Goal: Task Accomplishment & Management: Use online tool/utility

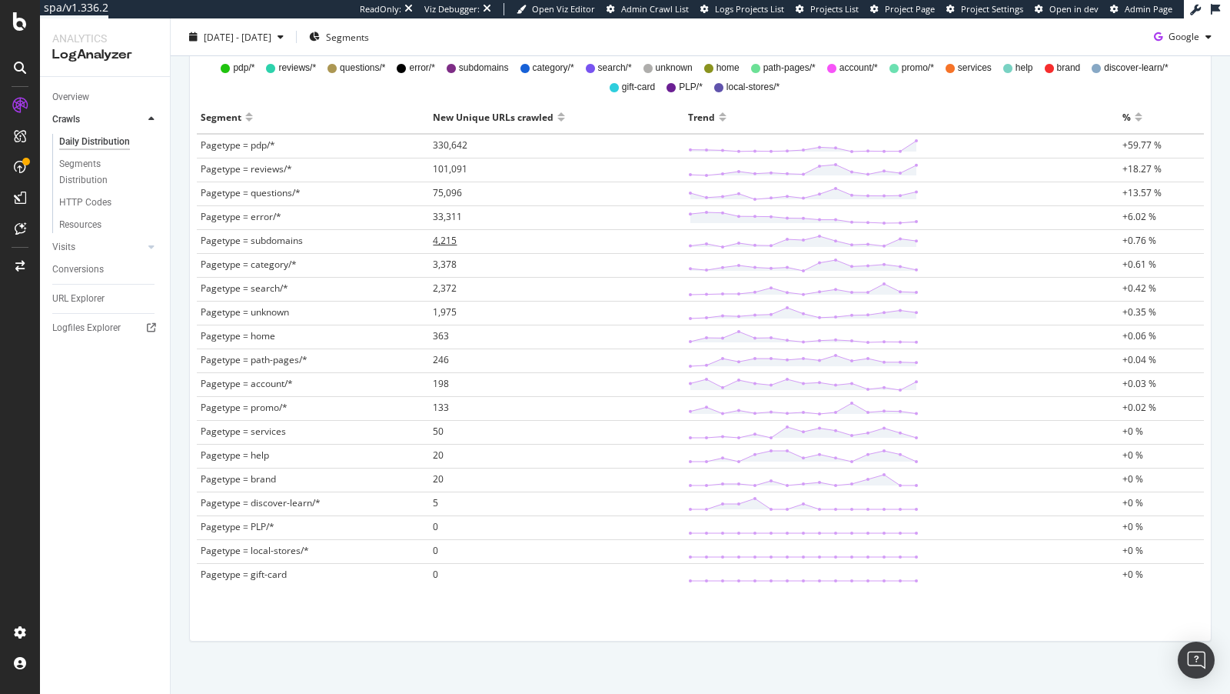
scroll to position [488, 0]
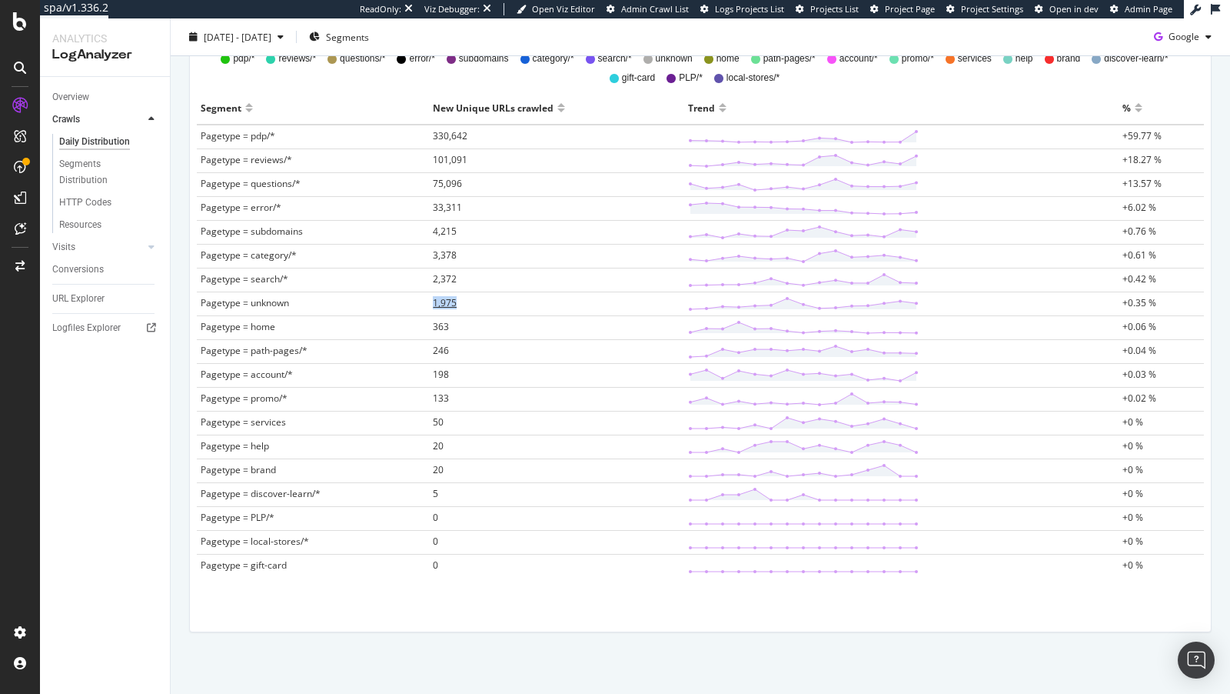
click at [450, 301] on span "1,975" at bounding box center [445, 302] width 24 height 13
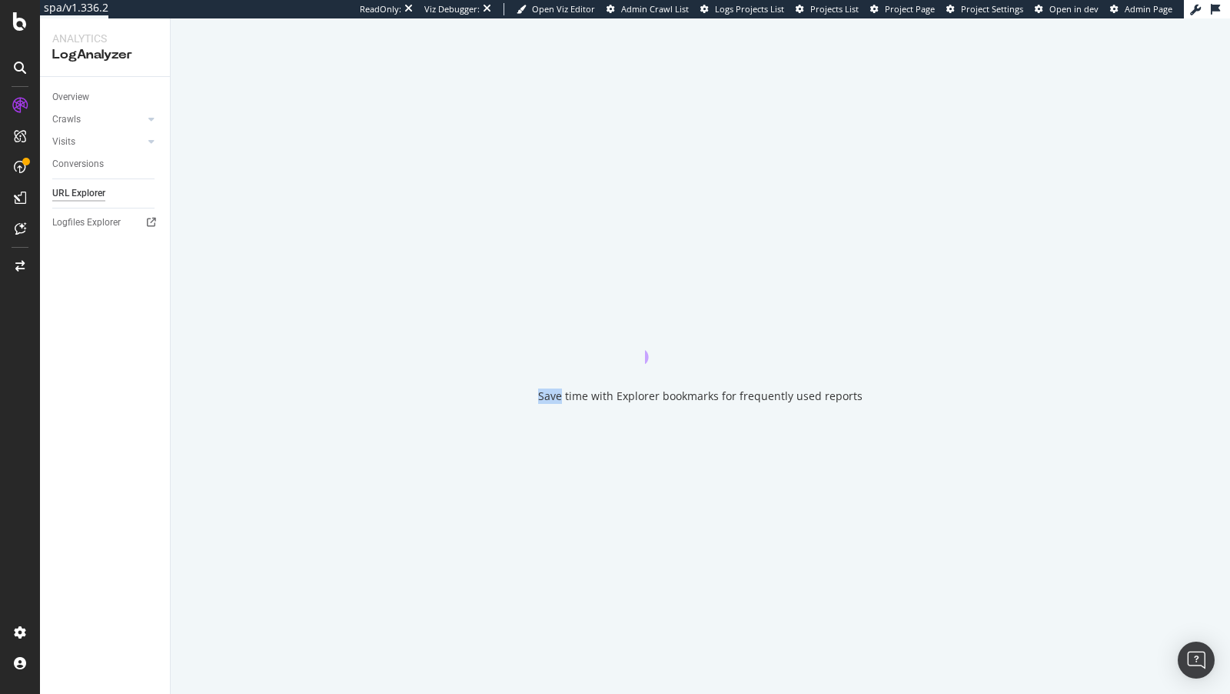
click at [450, 301] on div "Save time with Explorer bookmarks for frequently used reports" at bounding box center [701, 355] width 1060 height 675
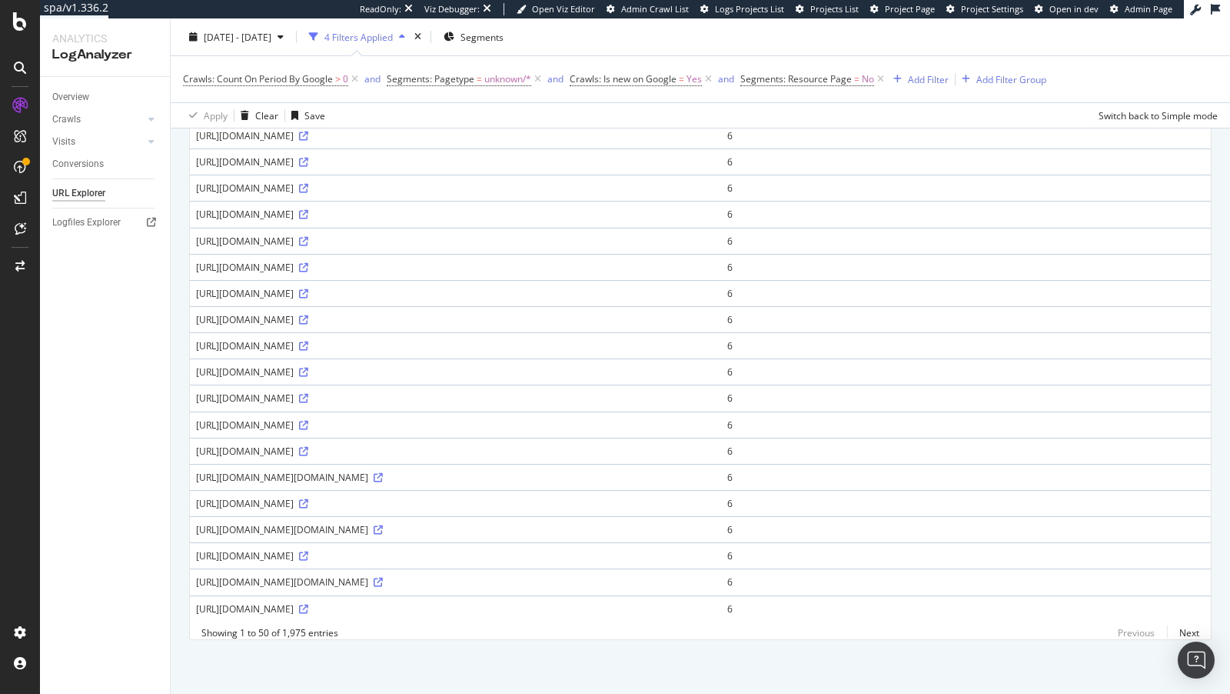
scroll to position [993, 0]
click at [308, 351] on icon at bounding box center [303, 345] width 9 height 9
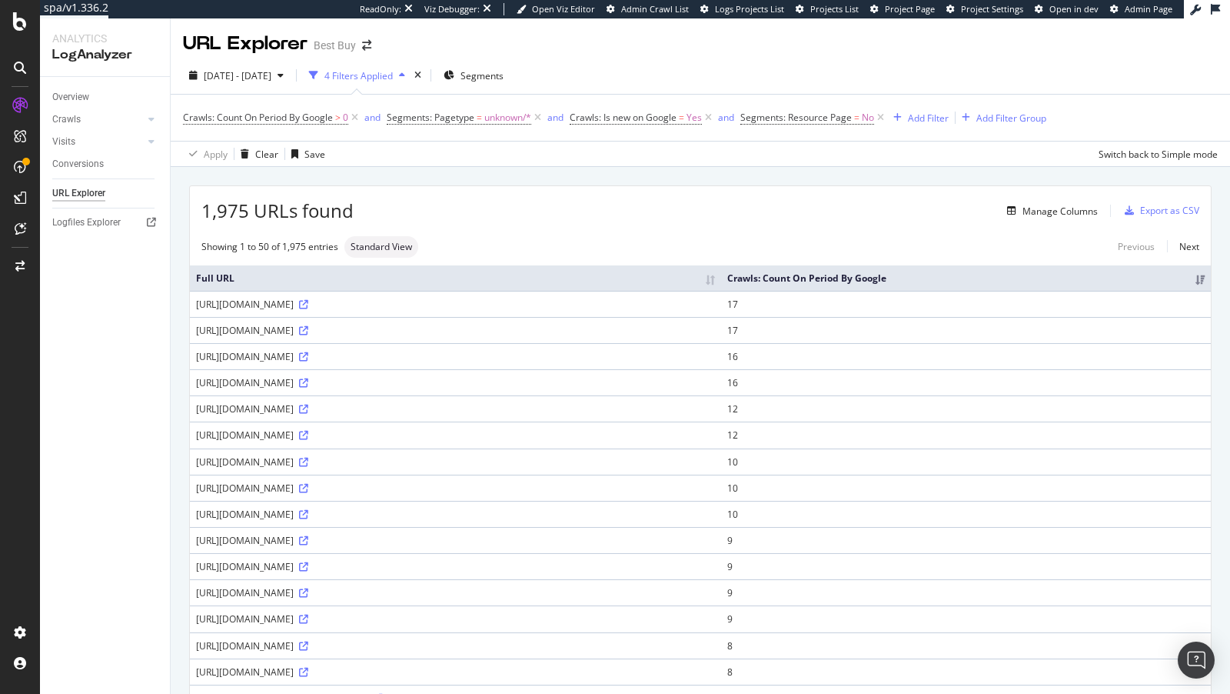
scroll to position [351, 0]
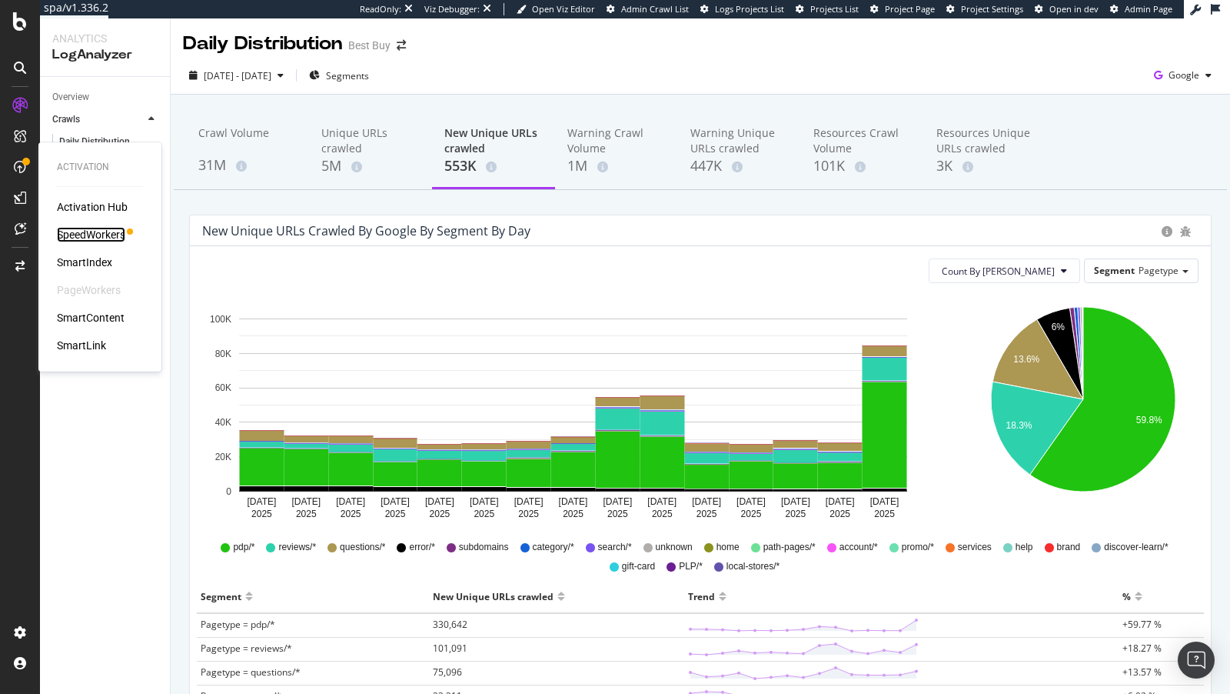
click at [103, 234] on div "SpeedWorkers" at bounding box center [91, 234] width 68 height 15
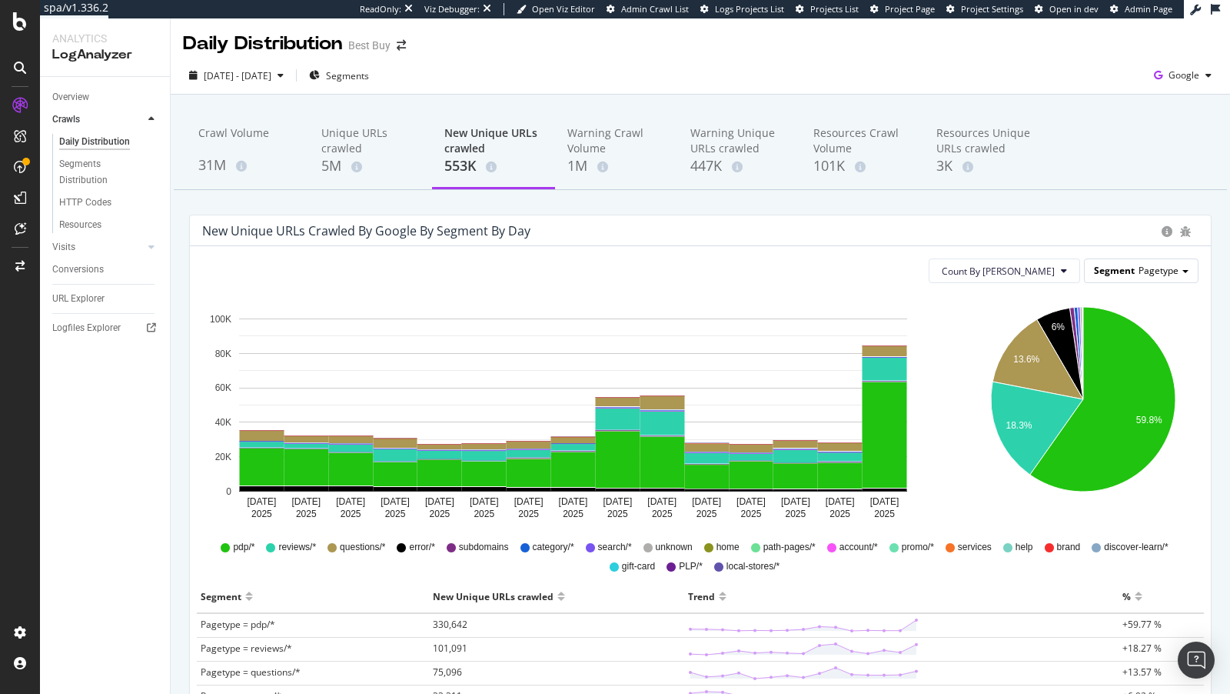
click at [1134, 265] on span "Segment" at bounding box center [1114, 270] width 41 height 13
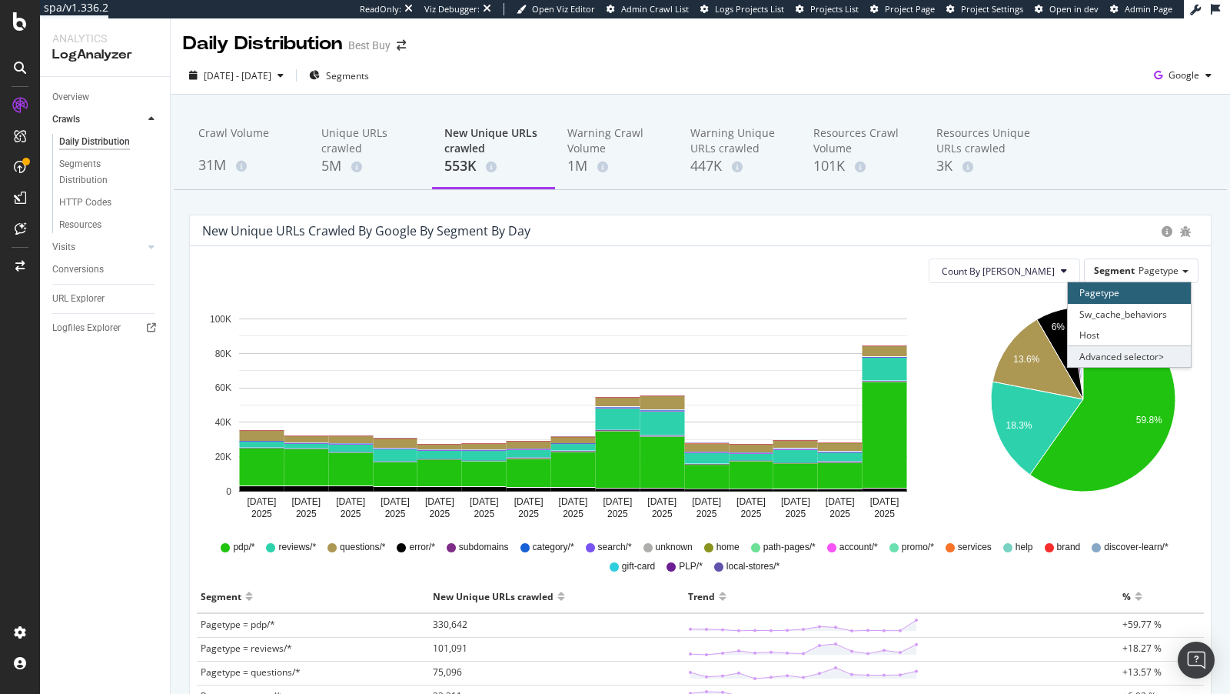
click at [1107, 352] on div "Advanced selector >" at bounding box center [1129, 356] width 123 height 22
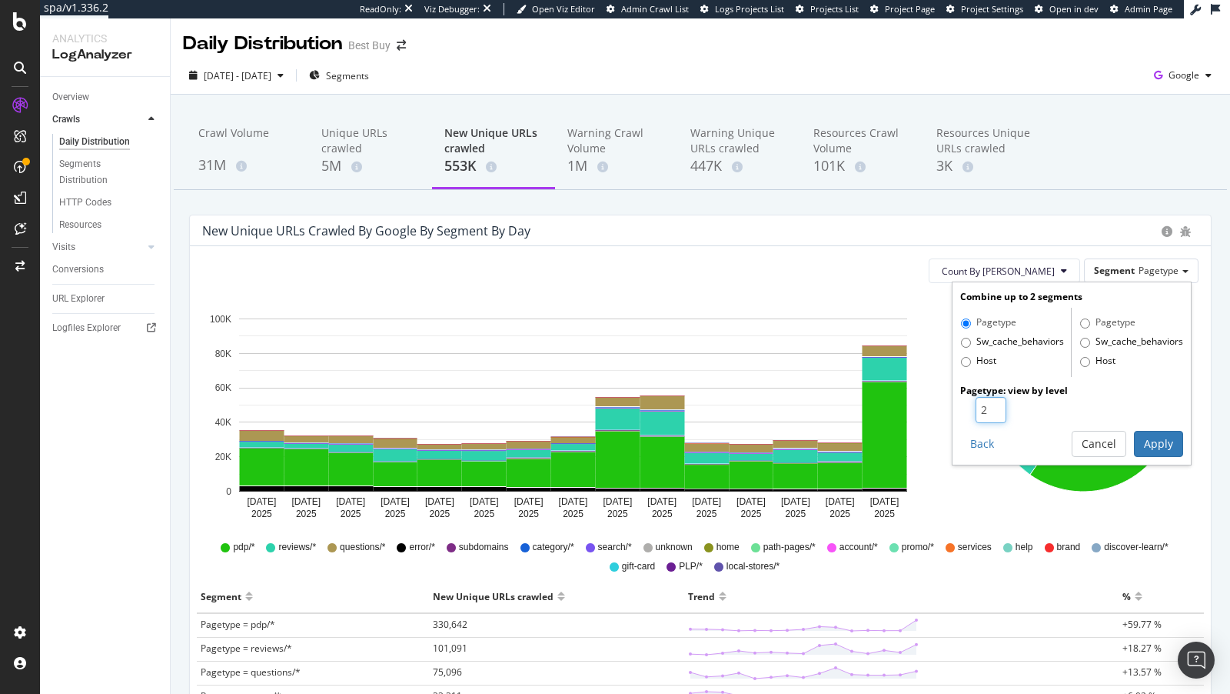
type input "2"
click at [997, 401] on input "2" at bounding box center [991, 410] width 31 height 26
click at [1161, 445] on button "Apply" at bounding box center [1158, 444] width 49 height 26
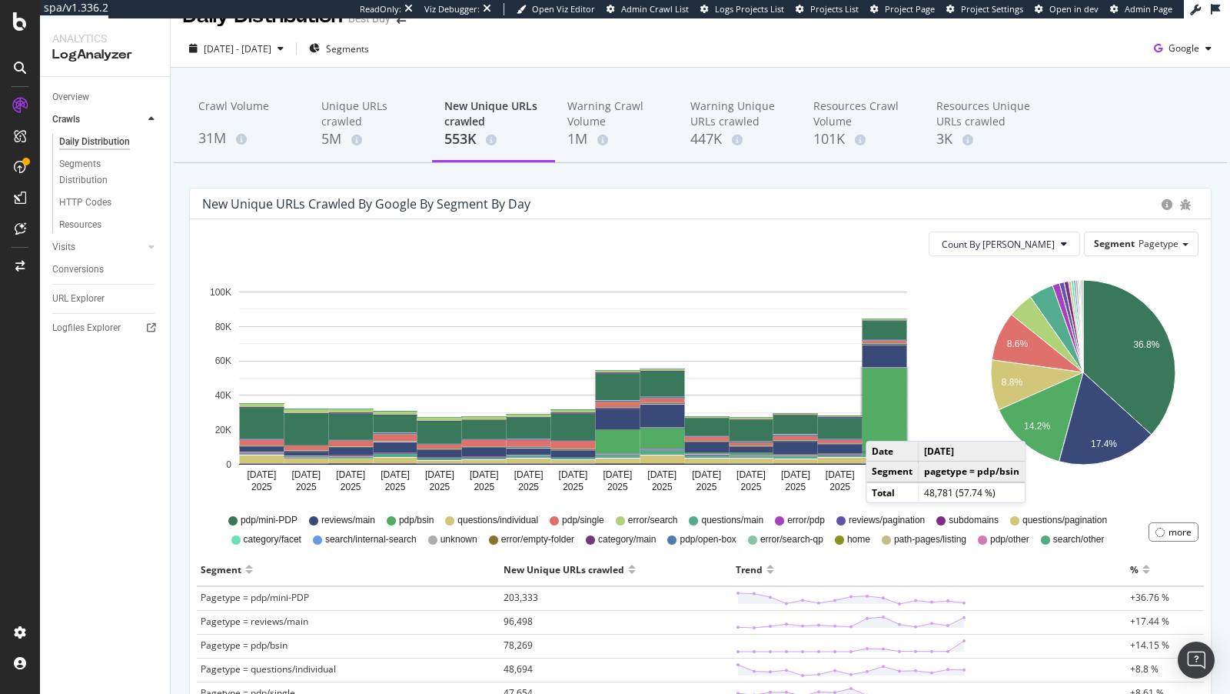
scroll to position [32, 0]
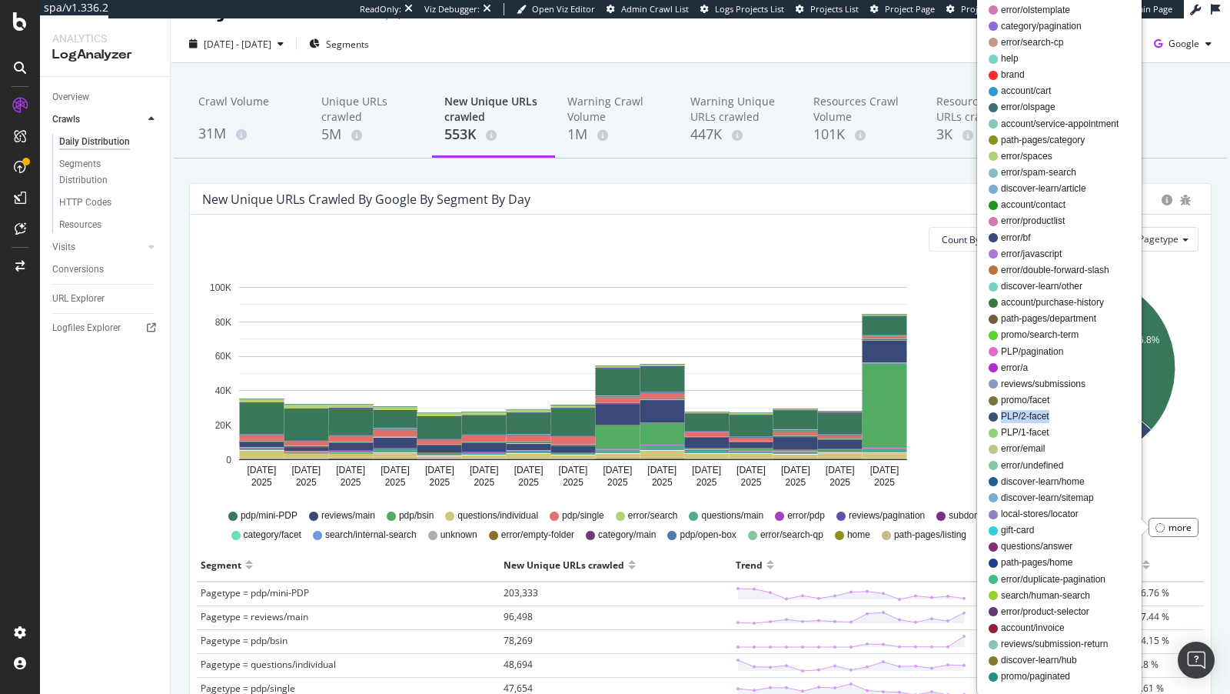
click at [978, 422] on div "account/sign-in pdp/combos search/internal-search-facet promo/main pdp/main err…" at bounding box center [1059, 287] width 163 height 814
click at [964, 408] on div "36.8% 8.6% 8.8% 14.2% 17.4% Segment New Unique URLs crawled Pagetype = pdp/mini…" at bounding box center [1083, 379] width 255 height 231
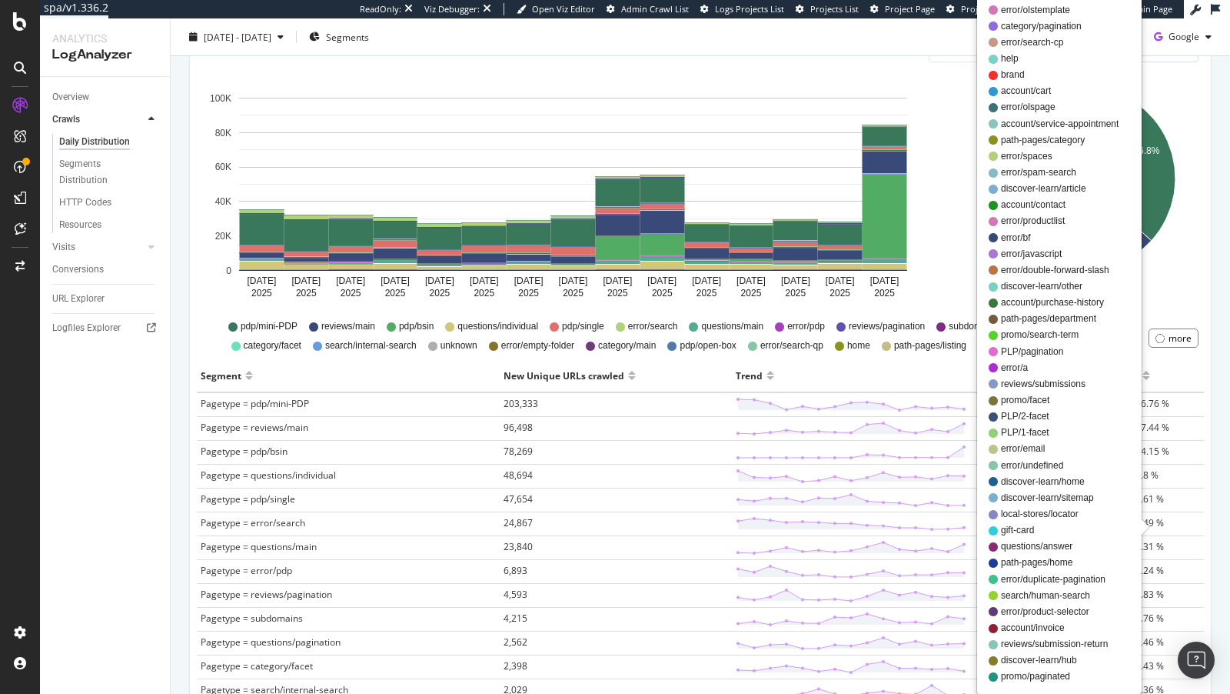
scroll to position [241, 0]
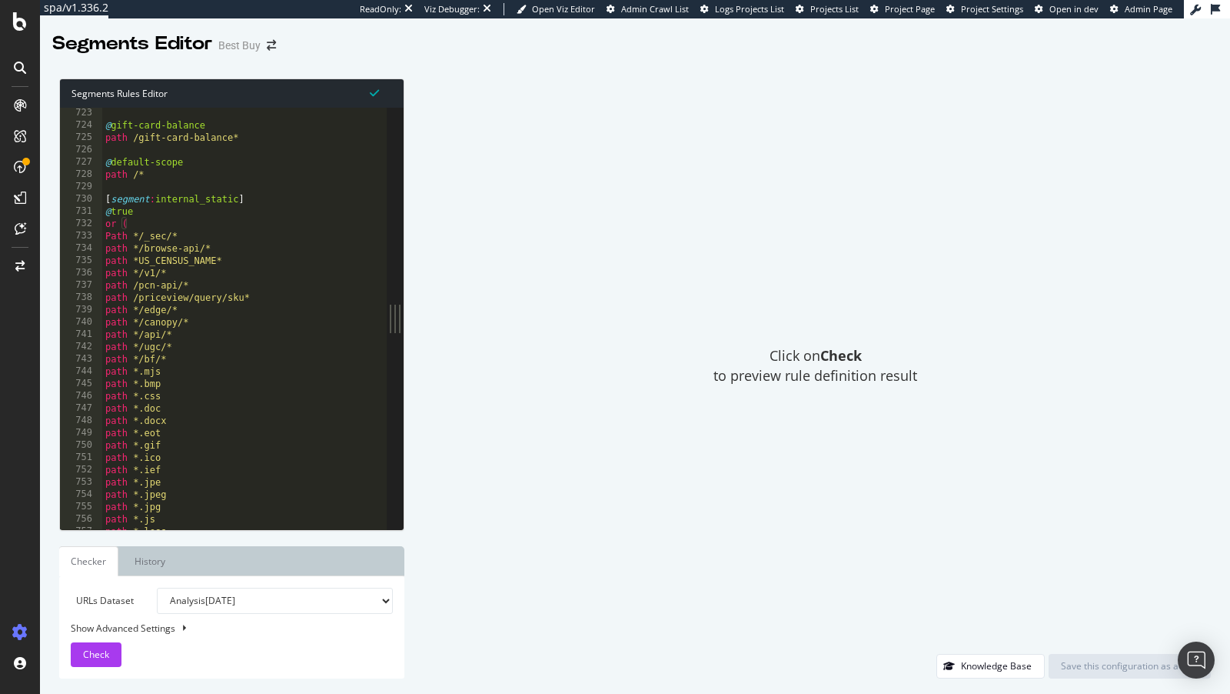
scroll to position [8847, 0]
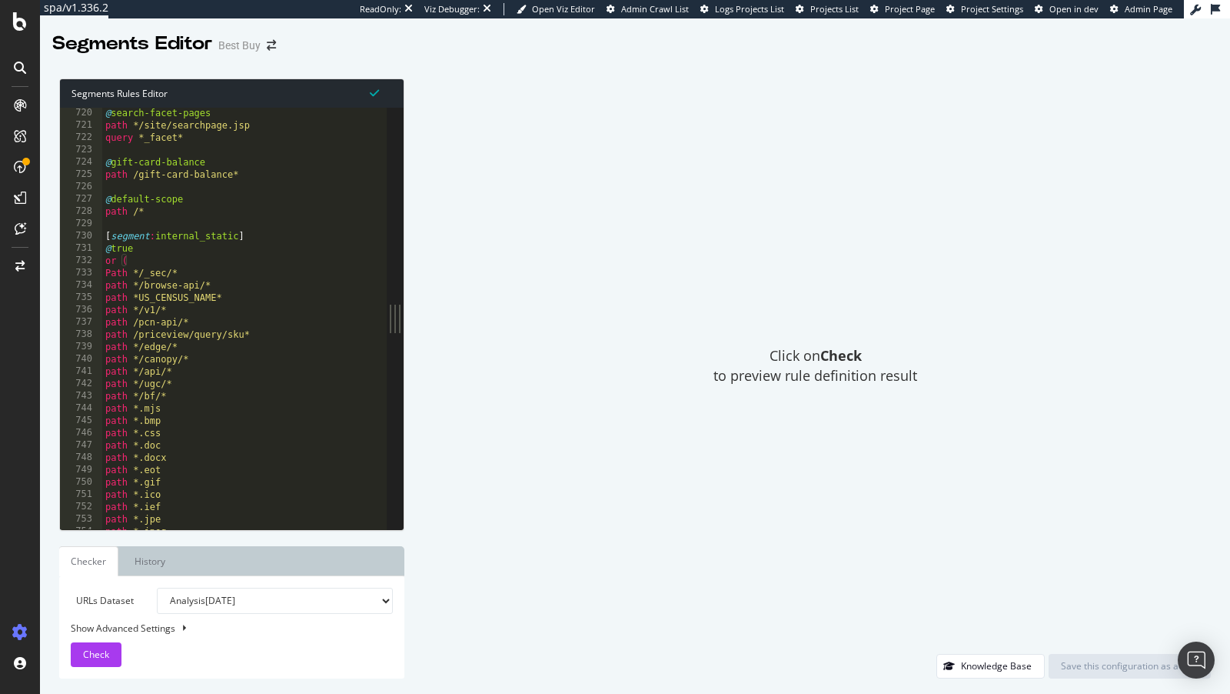
type textarea "or ("
click at [145, 257] on div "@ search-facet-pages path */site/searchpage.jsp query *_facet* @ gift-card-bala…" at bounding box center [244, 331] width 285 height 448
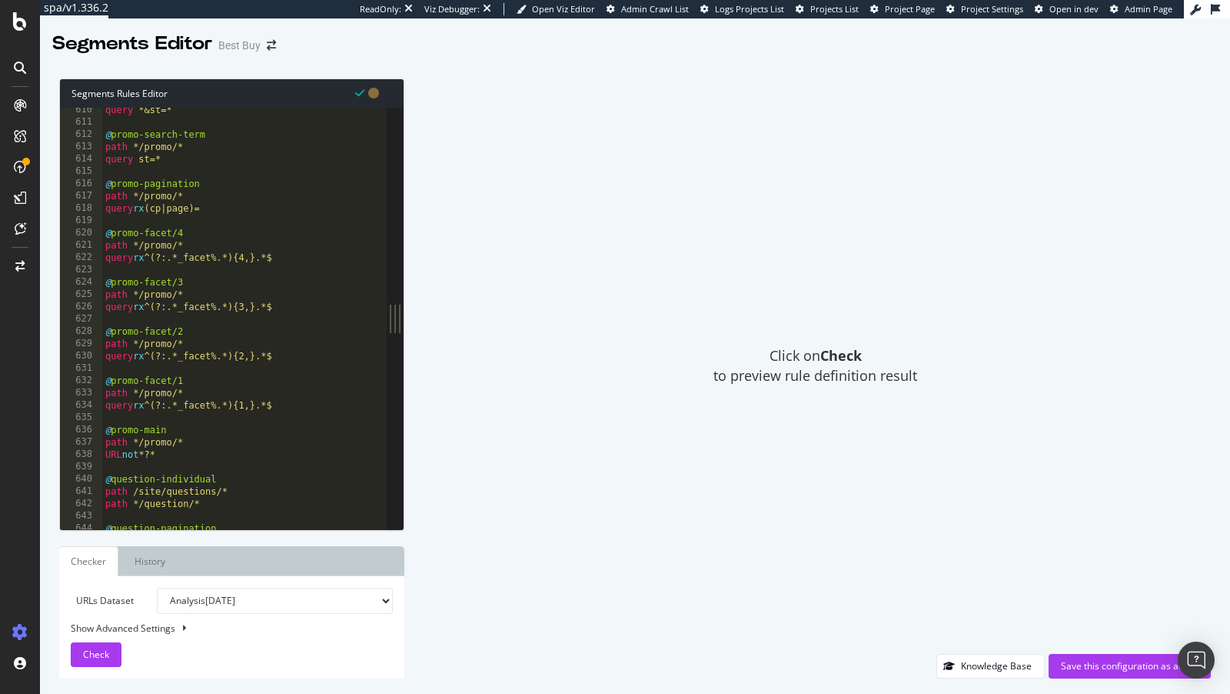
scroll to position [7392, 0]
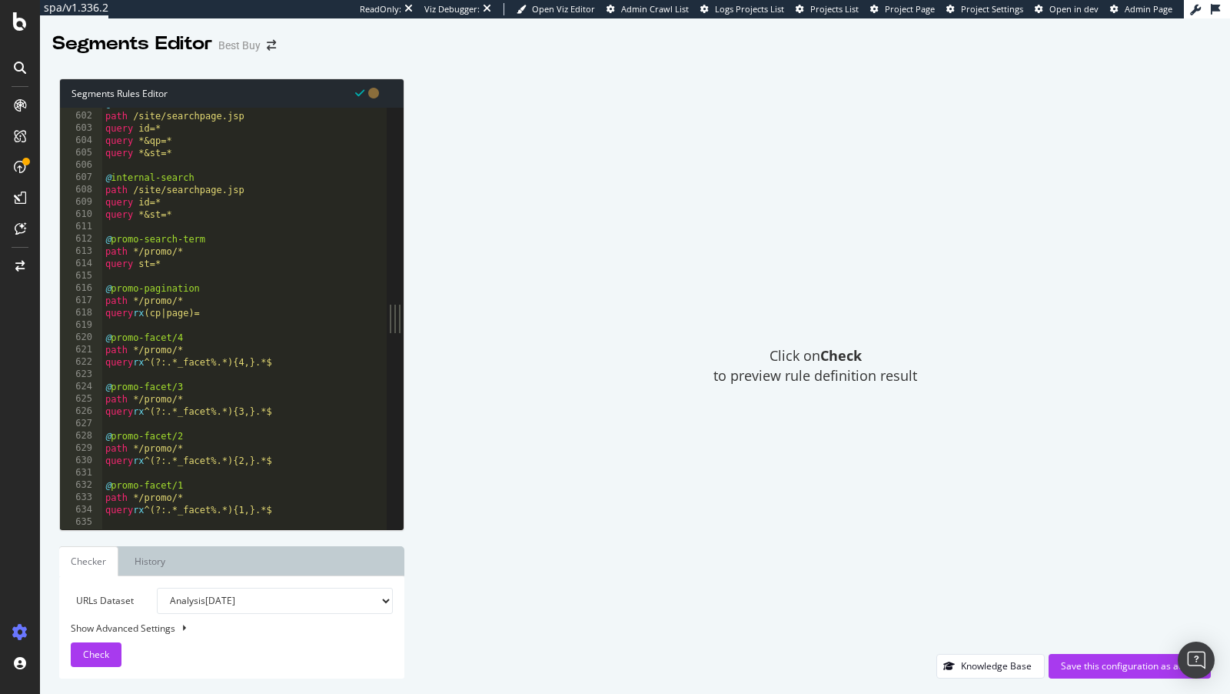
click at [166, 299] on div "@ internal-search-facet path /site/searchpage.jsp query id=* query *&qp=* query…" at bounding box center [244, 322] width 285 height 448
type textarea "path */promo/*"
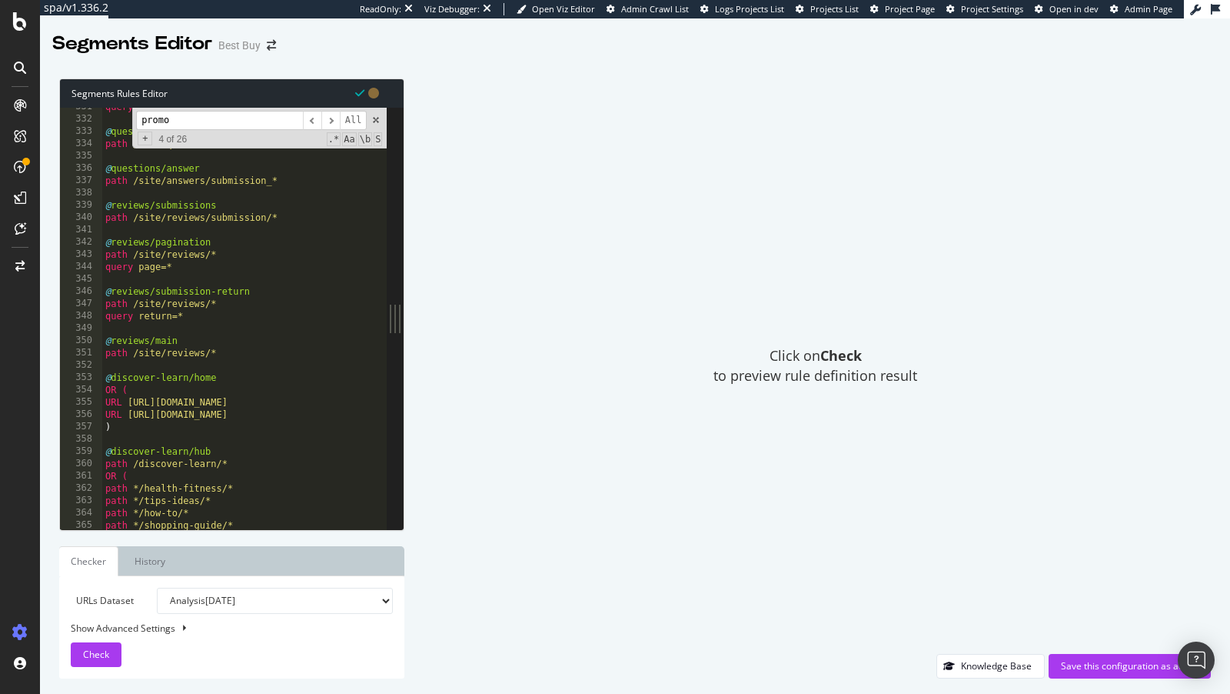
scroll to position [4143, 0]
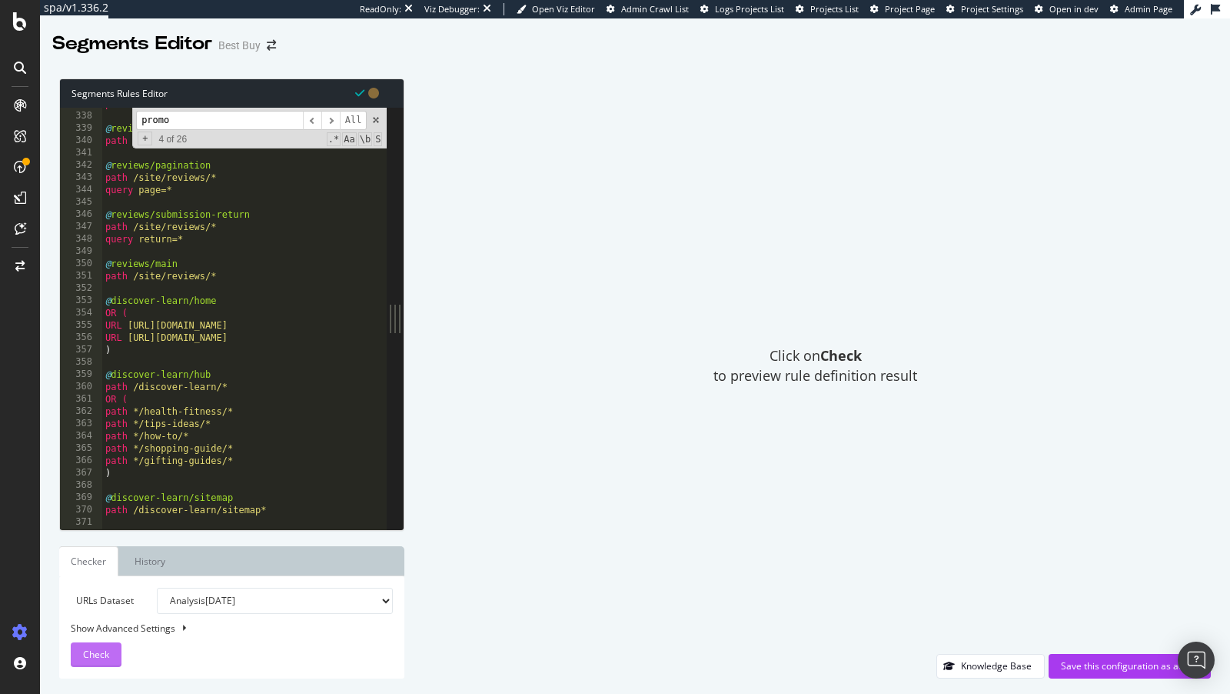
type input "promo"
click at [102, 658] on span "Check" at bounding box center [96, 654] width 26 height 13
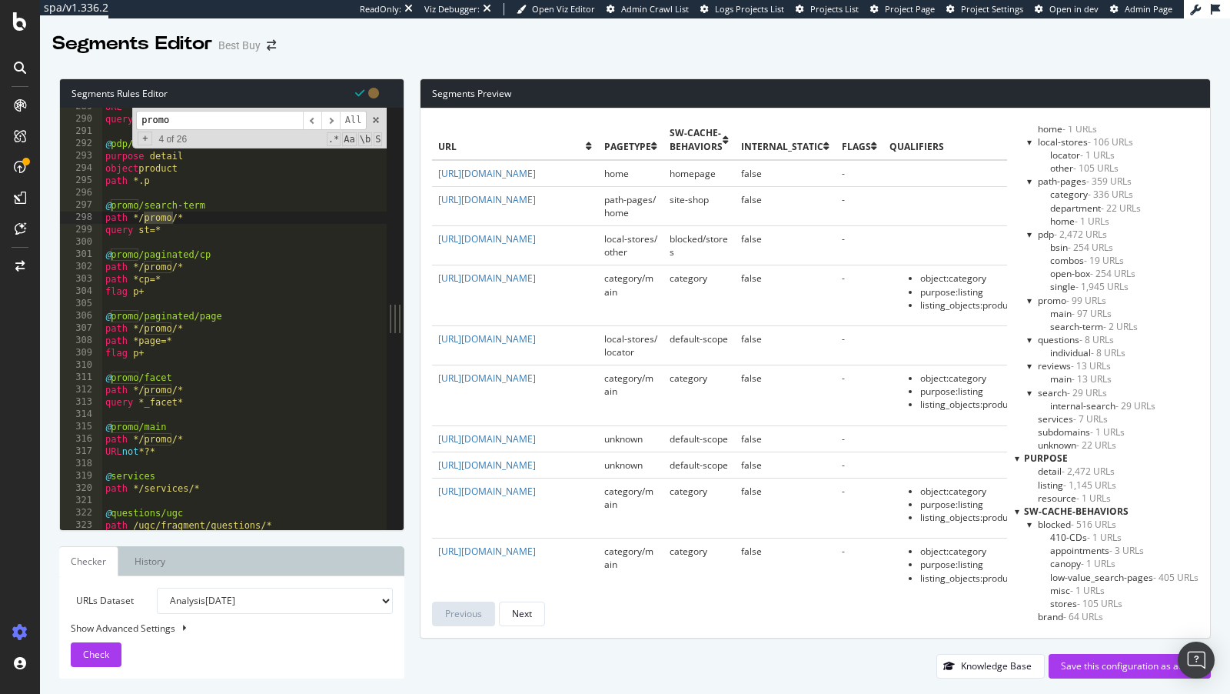
scroll to position [3550, 0]
type textarea "URL not *?*"
click at [161, 446] on div "URL *.p?sku* query not *&* @ pdp/other purpose detail object product path *.p @…" at bounding box center [244, 325] width 285 height 448
click at [185, 448] on div "URL *.p?sku* query not *&* @ pdp/other purpose detail object product path *.p @…" at bounding box center [244, 325] width 285 height 448
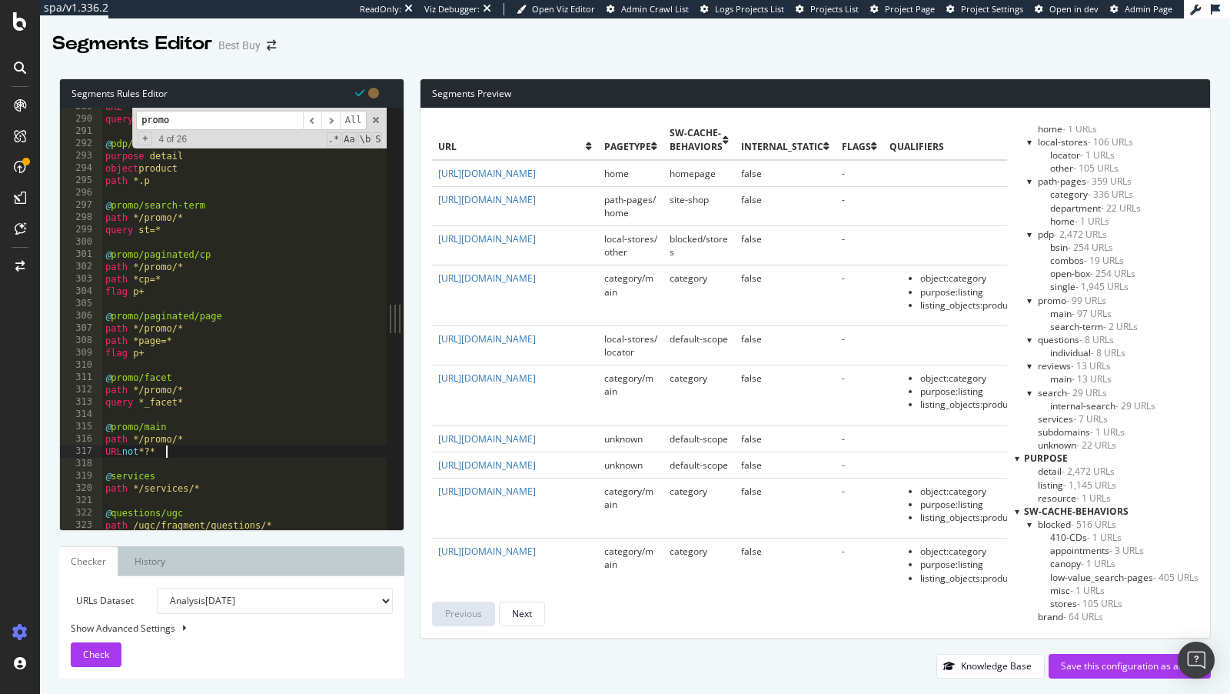
scroll to position [0, 0]
paste textarea "https://www.youtube.com/watch?v=t-E1SaDrHJQ"
type textarea "https://www.youtube.com/watch?v=t-E1SaDrHJQ"
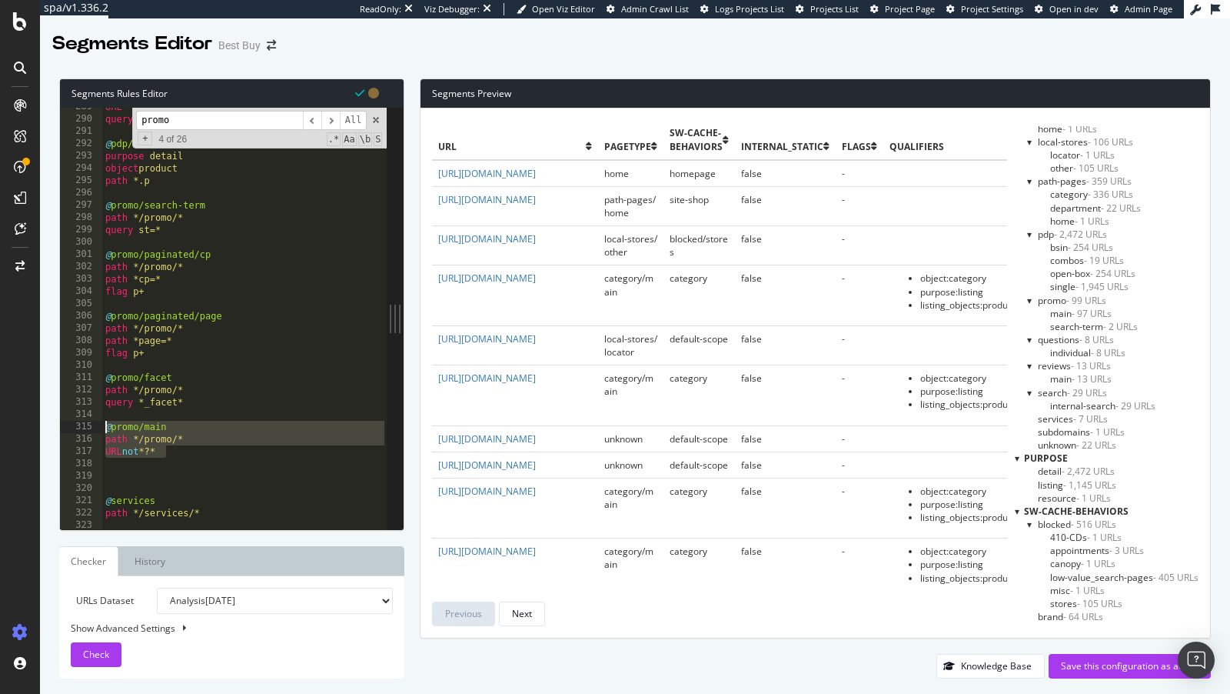
drag, startPoint x: 192, startPoint y: 451, endPoint x: 75, endPoint y: 430, distance: 118.7
click at [75, 430] on div "289 290 291 292 293 294 295 296 297 298 299 300 301 302 303 304 305 306 307 308…" at bounding box center [223, 318] width 327 height 421
type textarea "@promo/main path */promo/*"
click at [132, 478] on div "URL *.p?sku* query not *&* @ pdp/other purpose detail object product path *.p @…" at bounding box center [244, 325] width 285 height 448
paste textarea "URL not *?*"
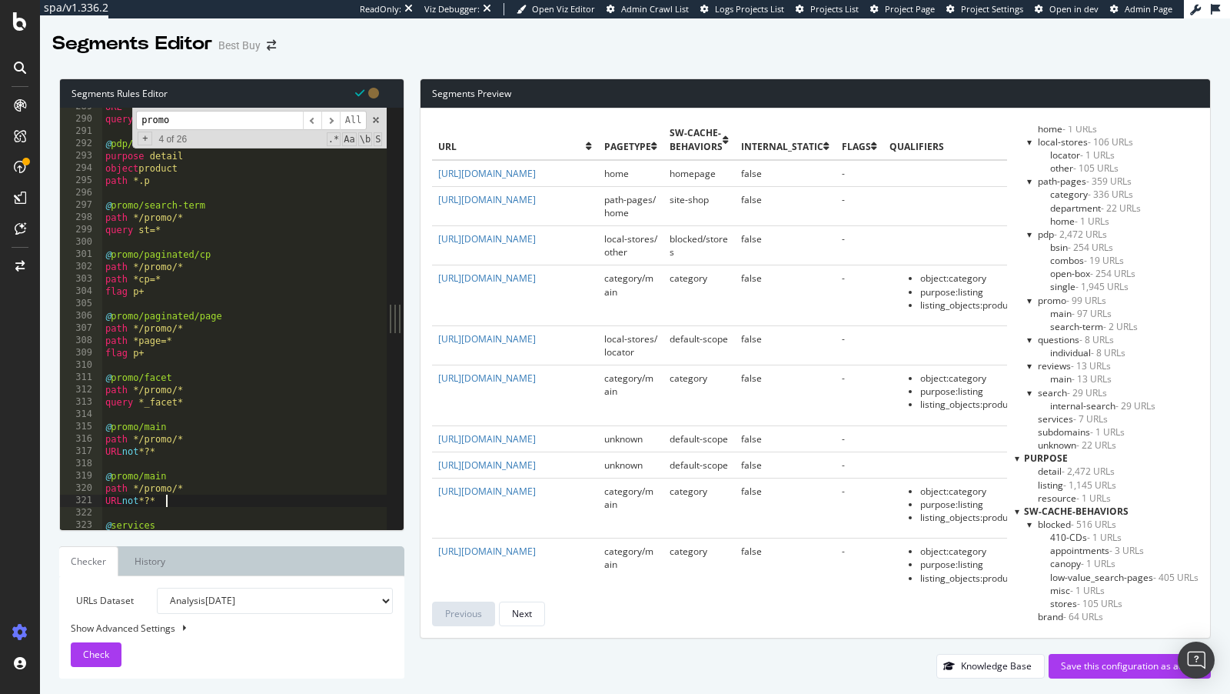
click at [159, 480] on div "URL *.p?sku* query not *&* @ pdp/other purpose detail object product path *.p @…" at bounding box center [244, 325] width 285 height 448
drag, startPoint x: 171, startPoint y: 497, endPoint x: 32, endPoint y: 497, distance: 139.2
click at [32, 497] on div "spa/v1.336.2 ReadOnly: Viz Debugger: Open Viz Editor Admin Crawl List Logs Proj…" at bounding box center [615, 347] width 1230 height 694
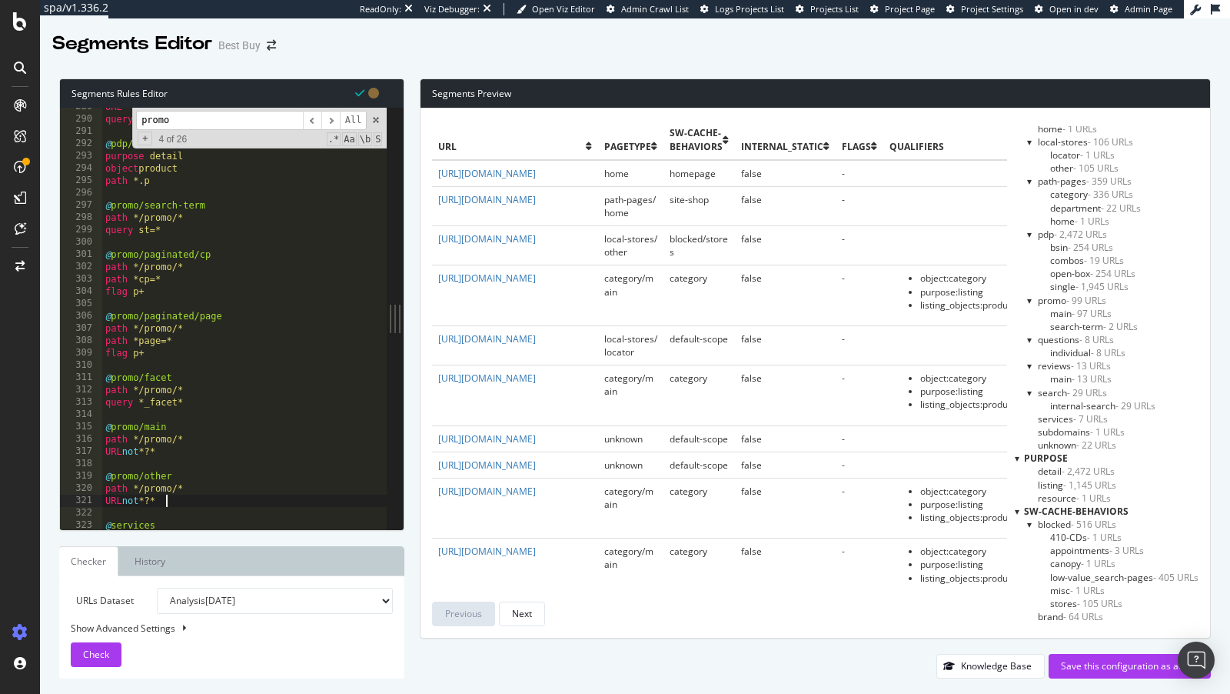
type textarea "URL not *?*"
type textarea "path */promo/*"
click at [1129, 661] on div "Save this configuration as active" at bounding box center [1130, 665] width 138 height 13
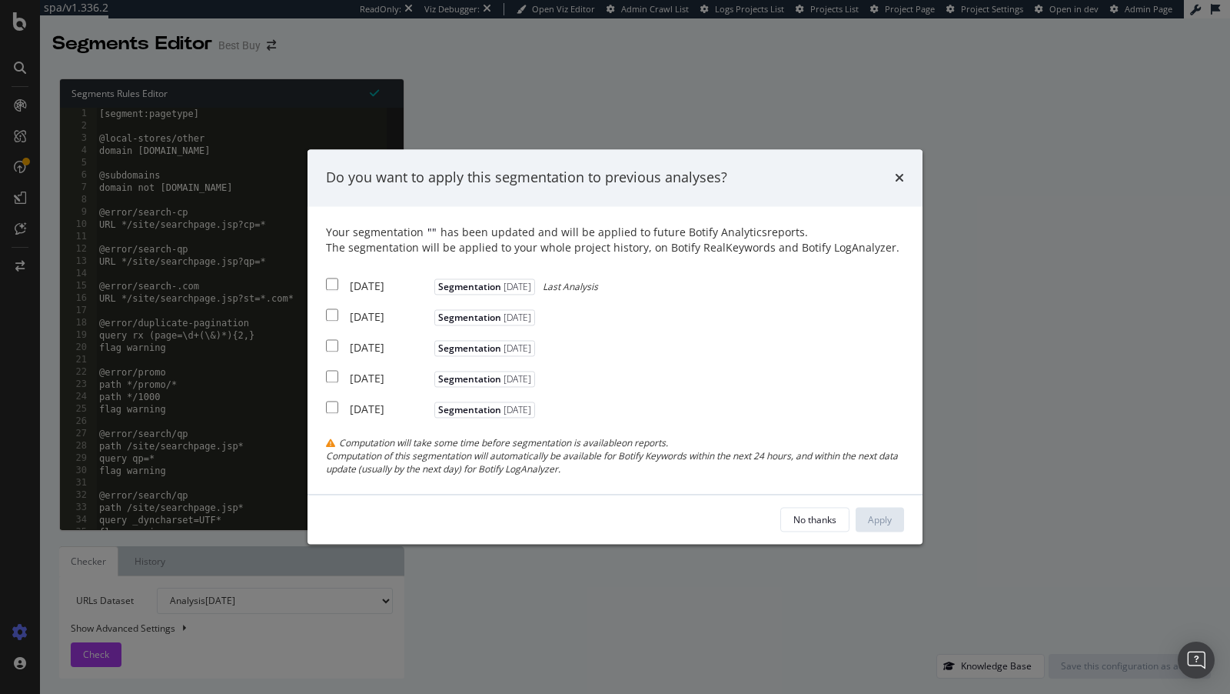
click at [398, 287] on div "2025 Aug. 12th" at bounding box center [390, 285] width 81 height 15
checkbox input "true"
click at [382, 308] on div "2025 Aug. 5th Segmentation 2025-08-13" at bounding box center [432, 314] width 213 height 19
checkbox input "true"
click at [392, 353] on div "2025 Jul. 29th" at bounding box center [390, 347] width 81 height 15
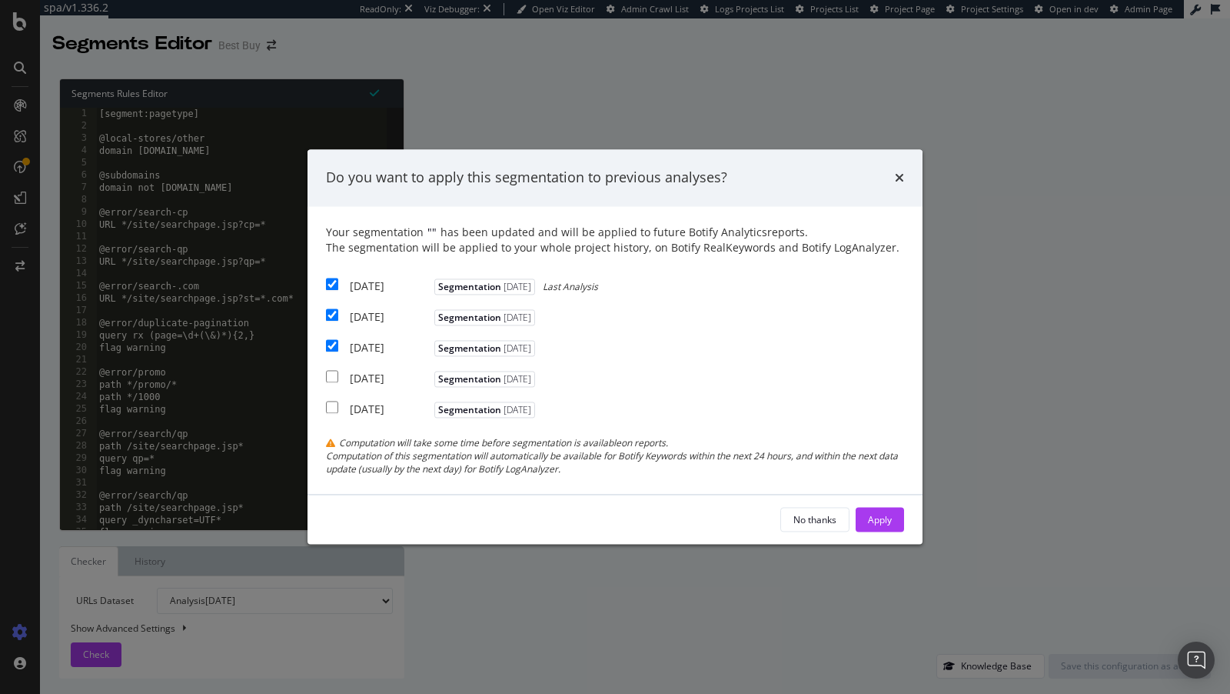
checkbox input "true"
click at [895, 514] on button "Apply" at bounding box center [880, 520] width 48 height 25
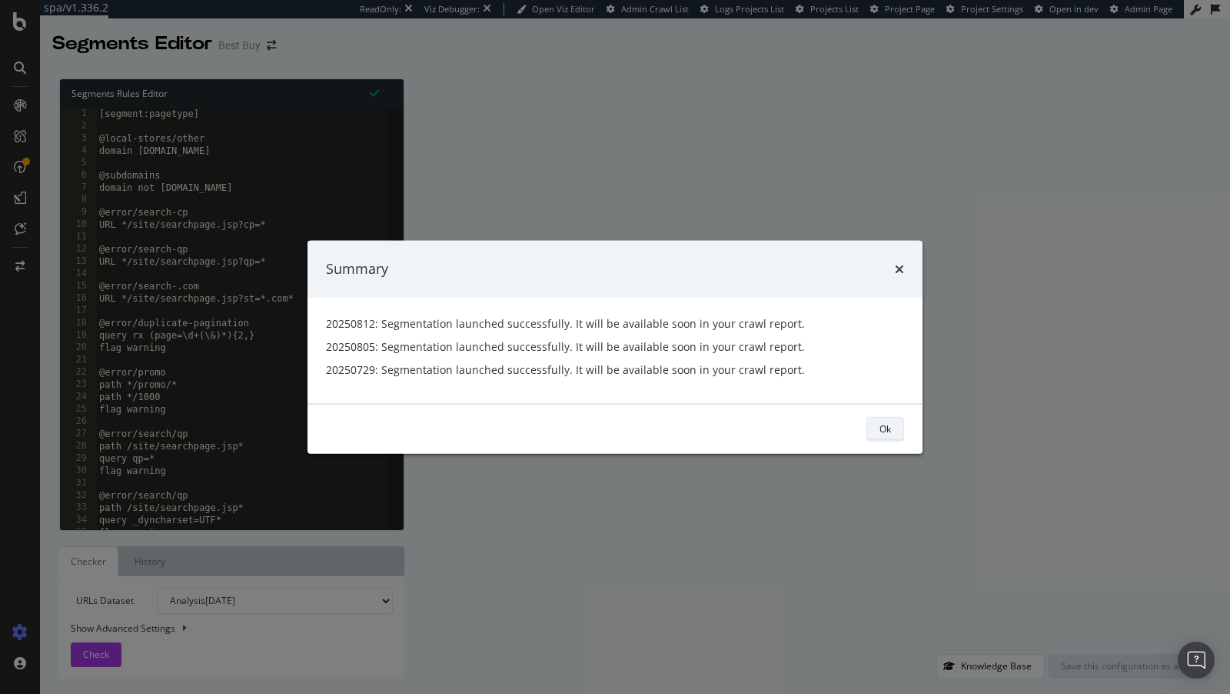
click at [887, 427] on div "Ok" at bounding box center [886, 428] width 12 height 13
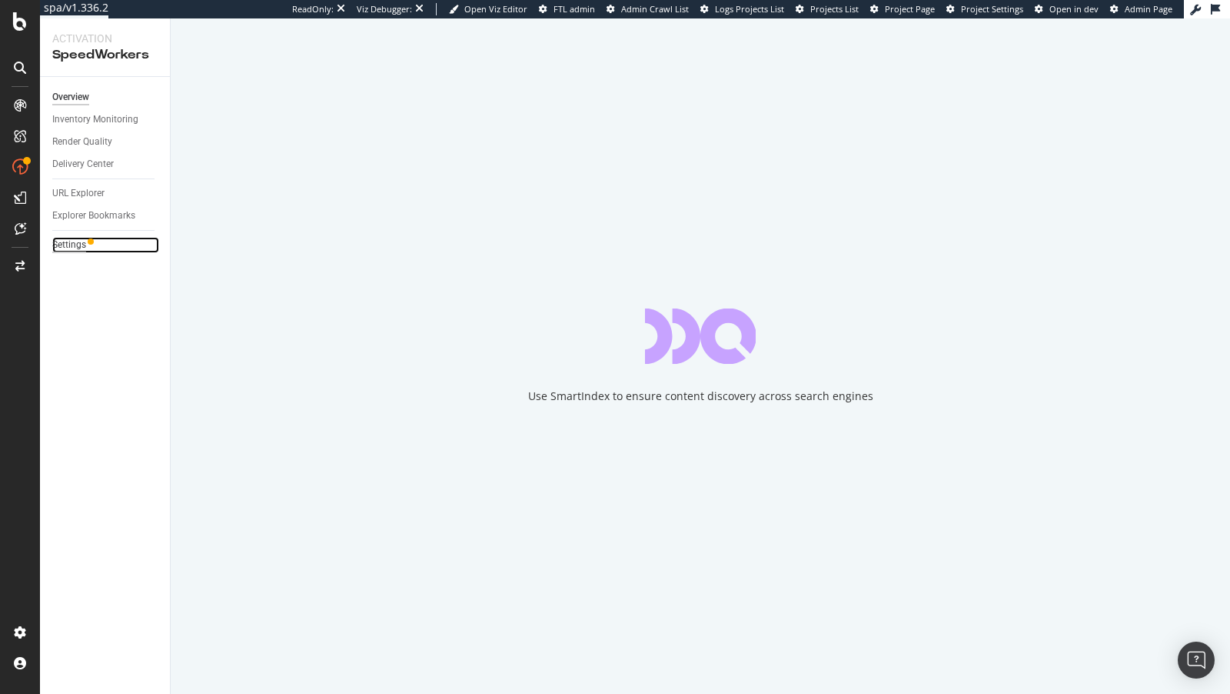
click at [68, 244] on div "Settings" at bounding box center [69, 245] width 34 height 16
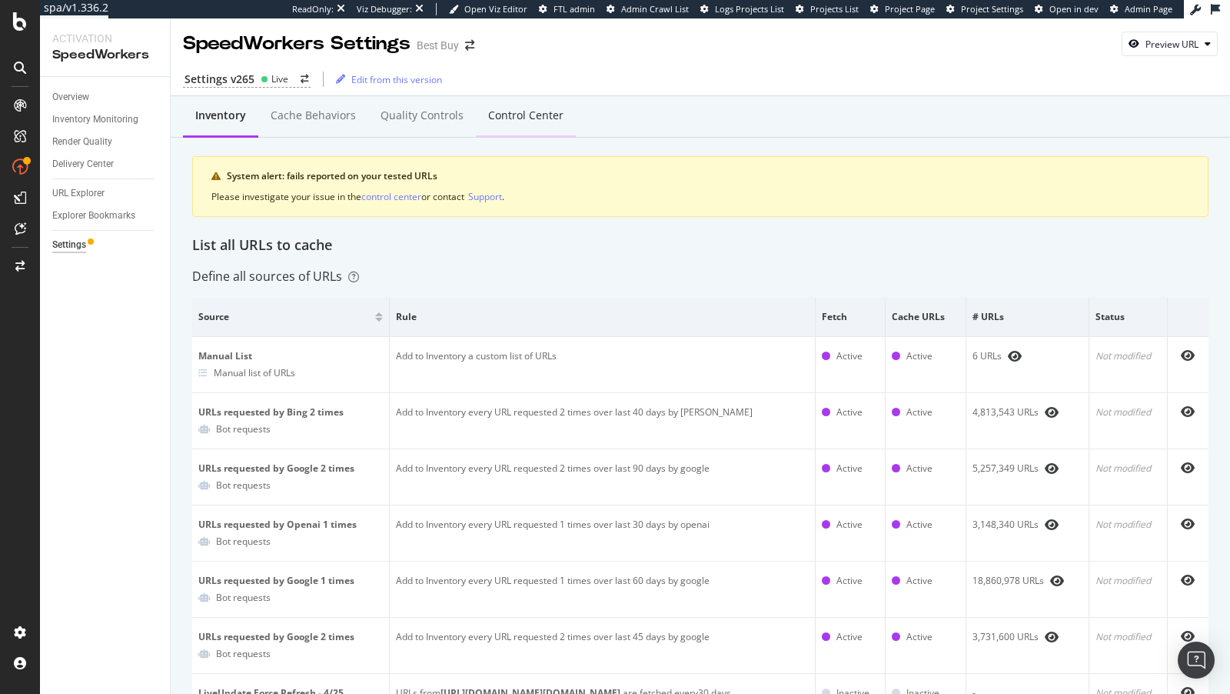
click at [501, 125] on div "Control Center" at bounding box center [526, 116] width 100 height 42
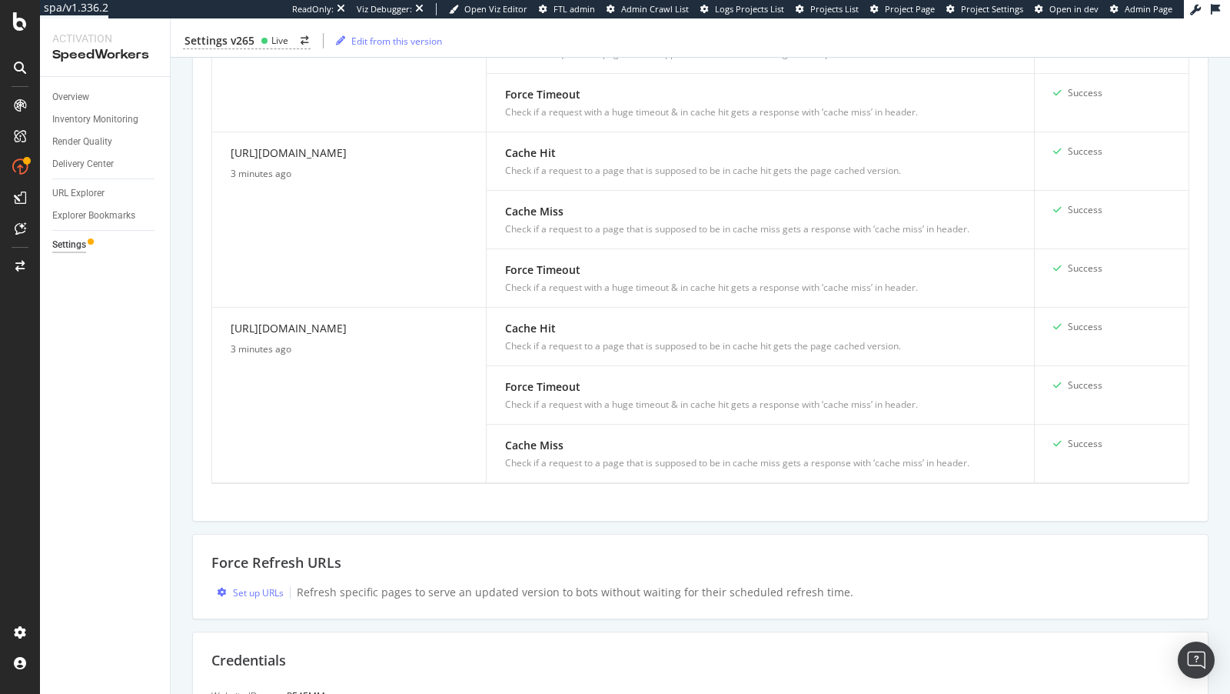
scroll to position [1631, 0]
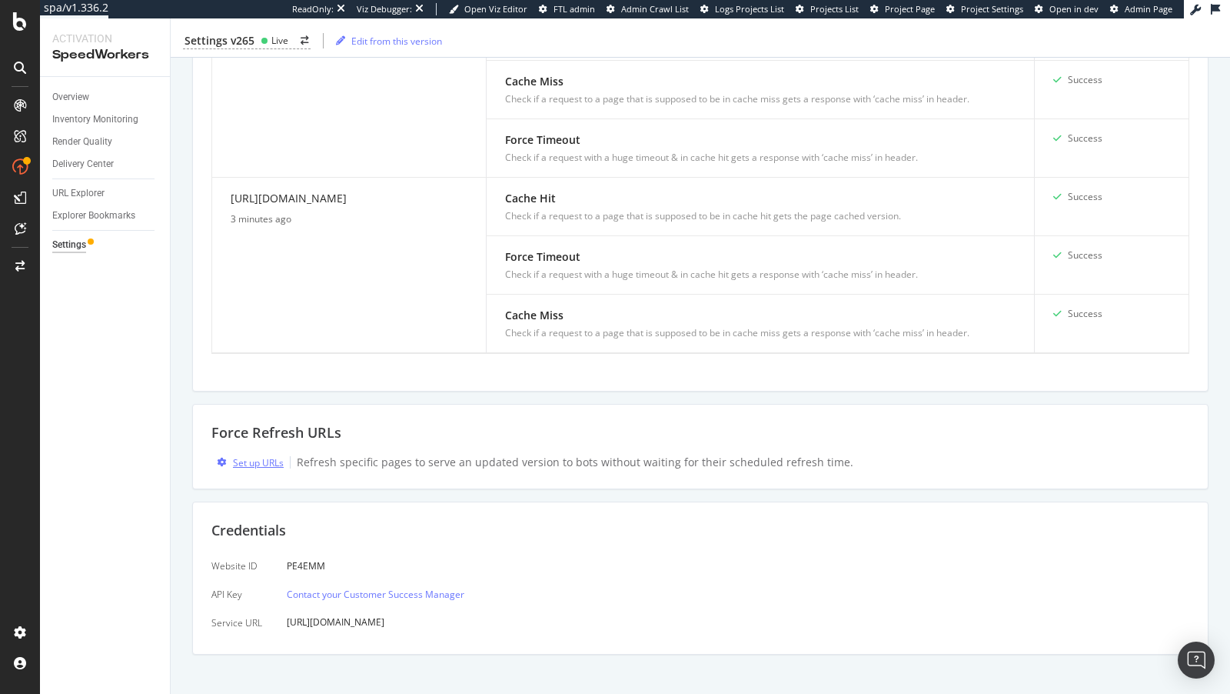
click at [251, 456] on div "Set up URLs" at bounding box center [258, 462] width 51 height 13
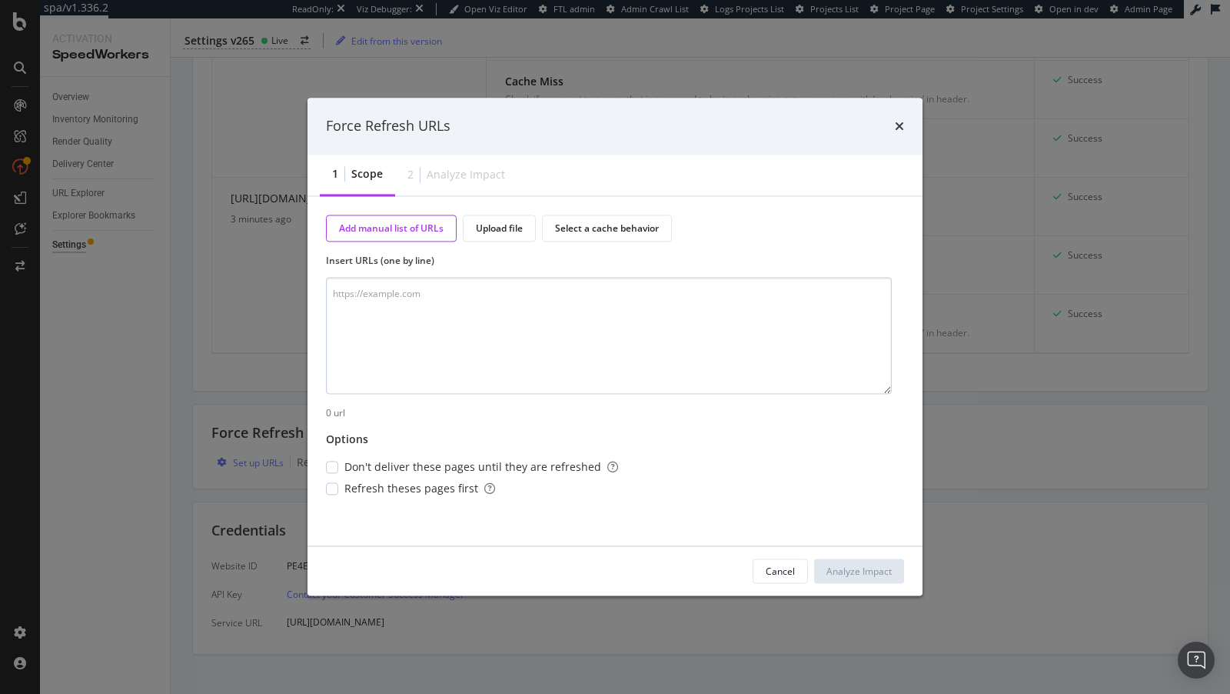
click at [578, 290] on textarea "modal" at bounding box center [609, 335] width 566 height 117
type textarea "https://www.bestbuy.com/site/macbook-air-13-3-laptop-apple-m1-chip-8gb-memory-2…"
click at [345, 498] on div "Add manual list of URLs Upload file Select a cache behavior Insert URLs (one by…" at bounding box center [615, 371] width 578 height 312
click at [339, 488] on div "Refresh theses pages first" at bounding box center [472, 488] width 292 height 15
click at [877, 573] on div "Analyze Impact" at bounding box center [859, 570] width 65 height 13
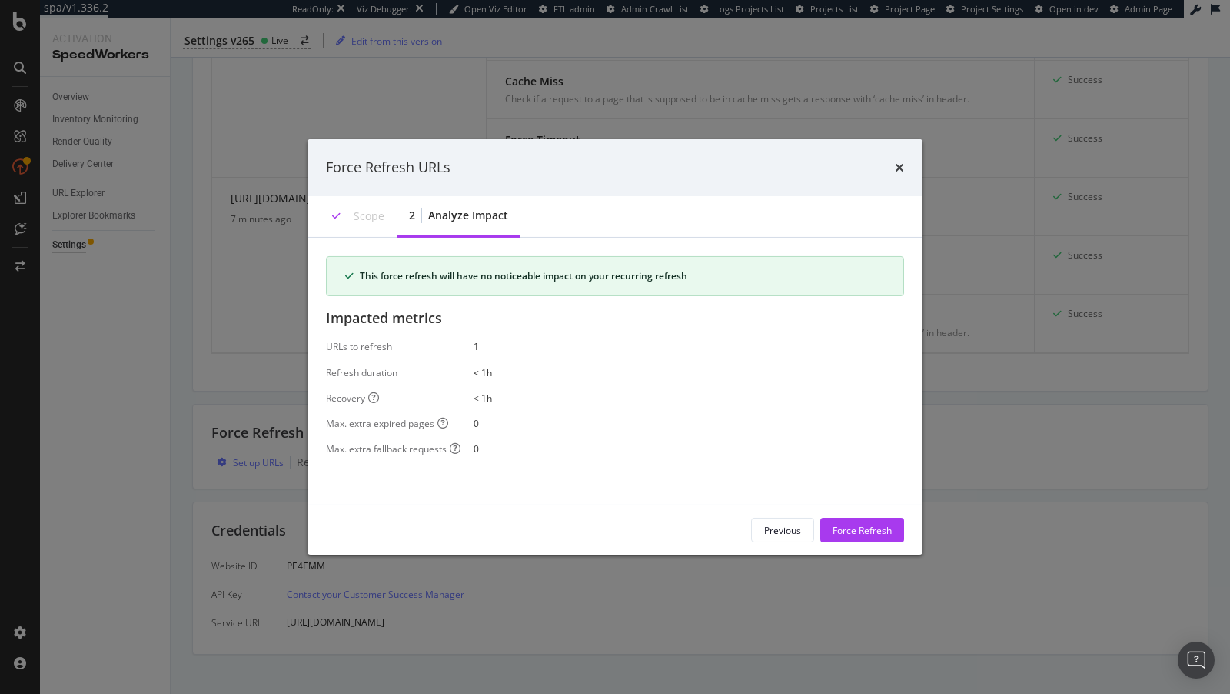
click at [897, 155] on div "Force Refresh URLs" at bounding box center [615, 167] width 615 height 57
drag, startPoint x: 899, startPoint y: 169, endPoint x: 851, endPoint y: 483, distance: 317.5
click at [851, 483] on div "Force Refresh URLs Scope 2 Analyze Impact This force refresh will have no notic…" at bounding box center [615, 346] width 615 height 415
click at [841, 540] on div "Force Refresh" at bounding box center [862, 529] width 59 height 23
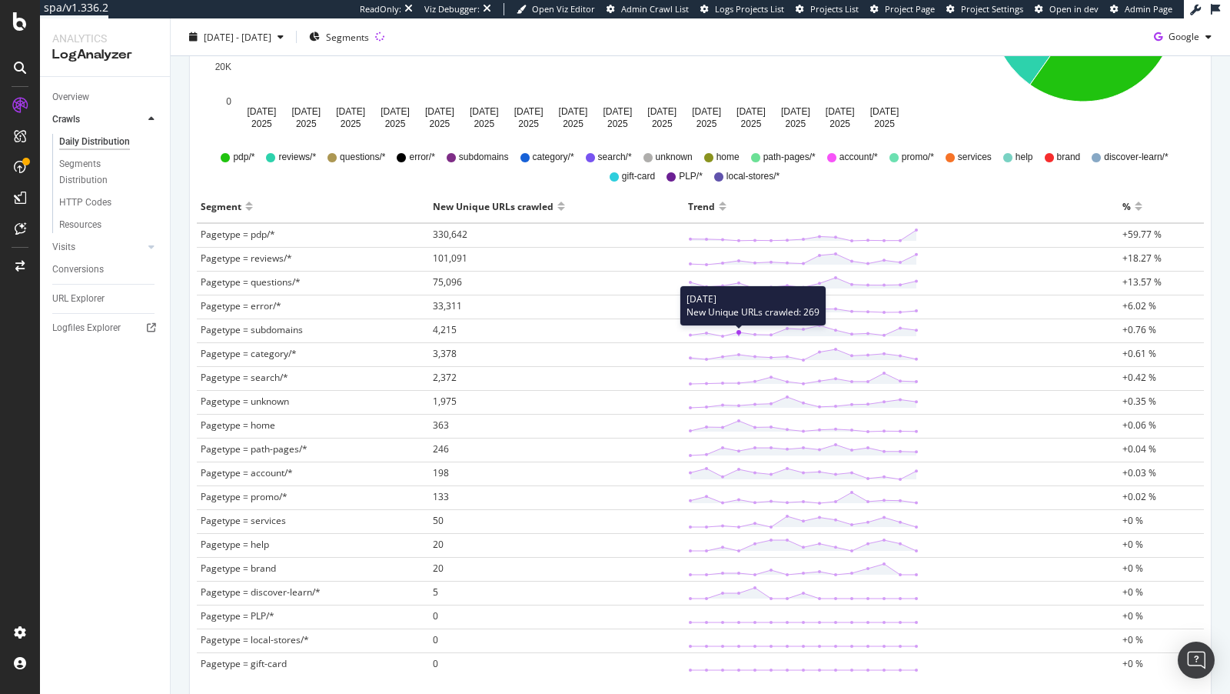
scroll to position [448, 0]
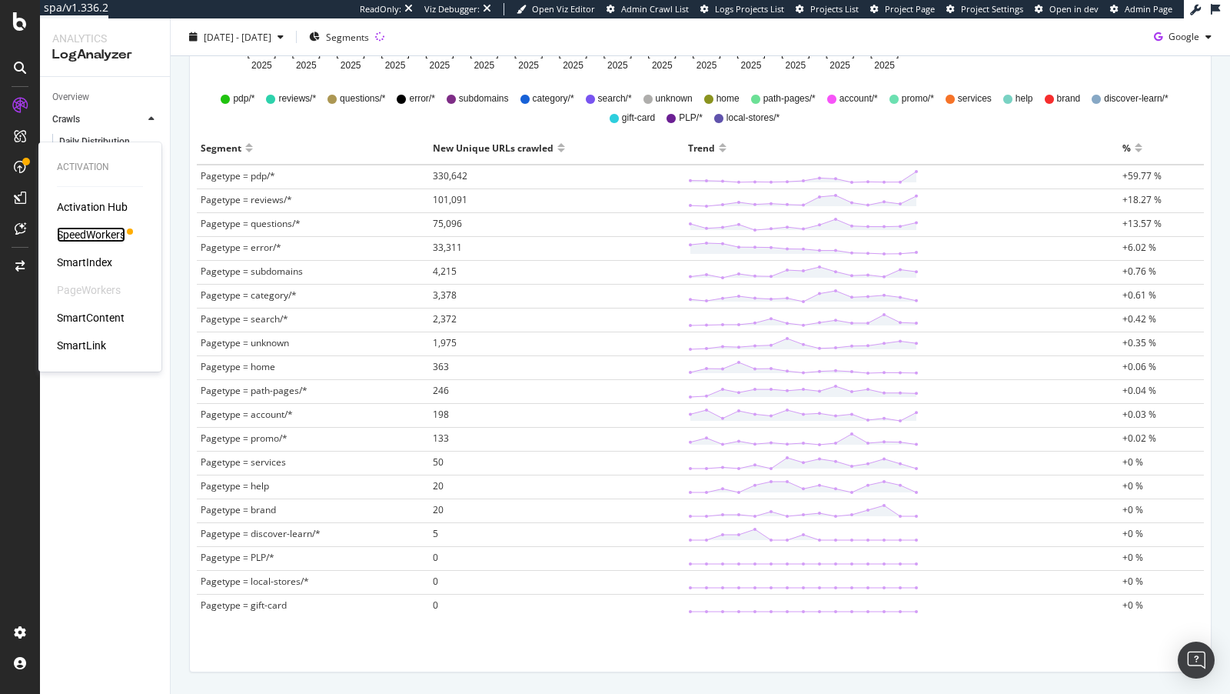
click at [103, 236] on div "SpeedWorkers" at bounding box center [91, 234] width 68 height 15
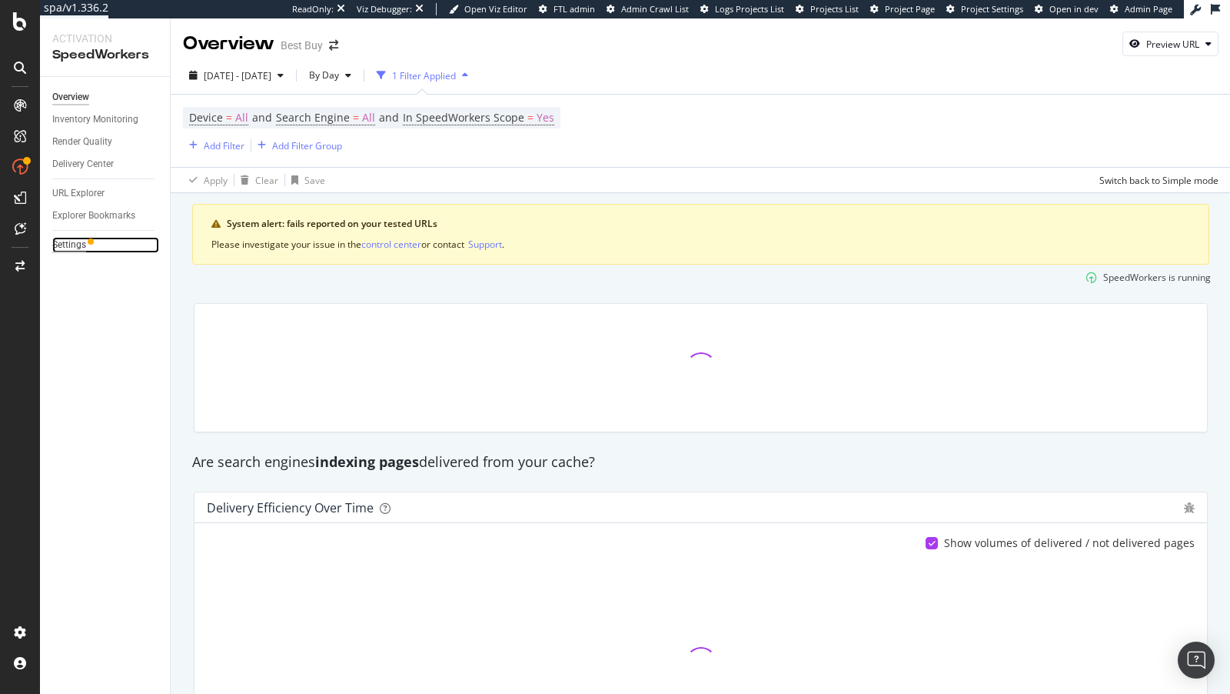
click at [65, 250] on div "Settings" at bounding box center [69, 245] width 34 height 16
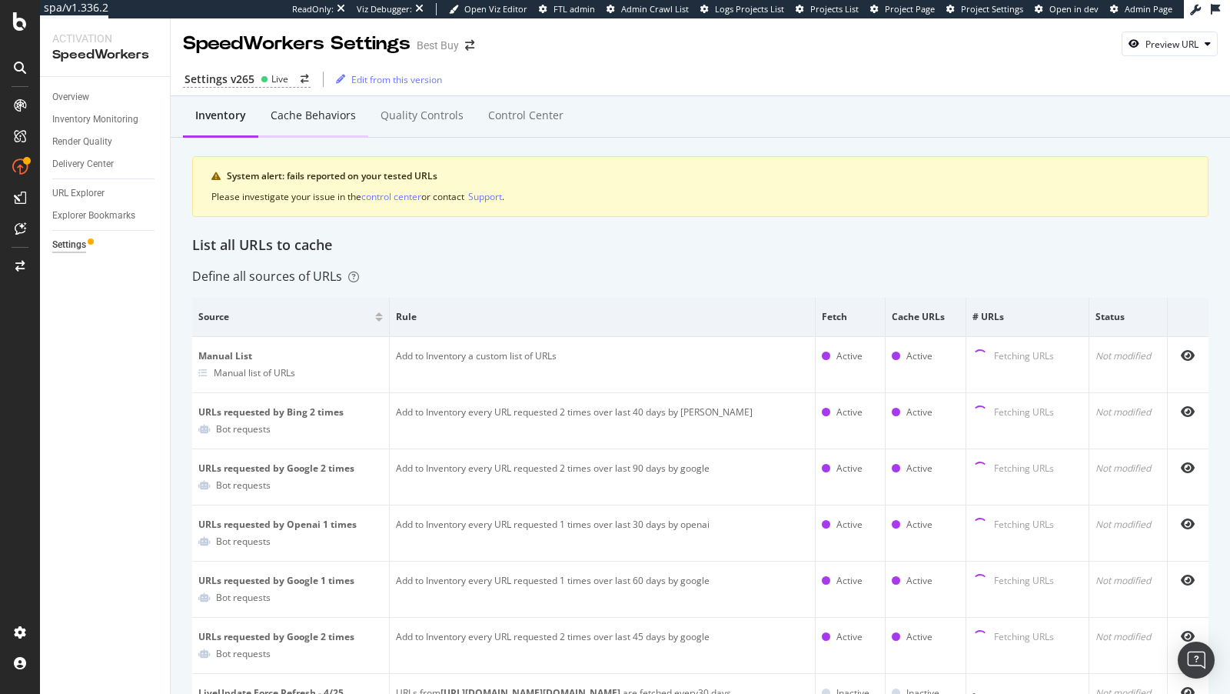
click at [295, 103] on div "Cache behaviors" at bounding box center [313, 116] width 110 height 42
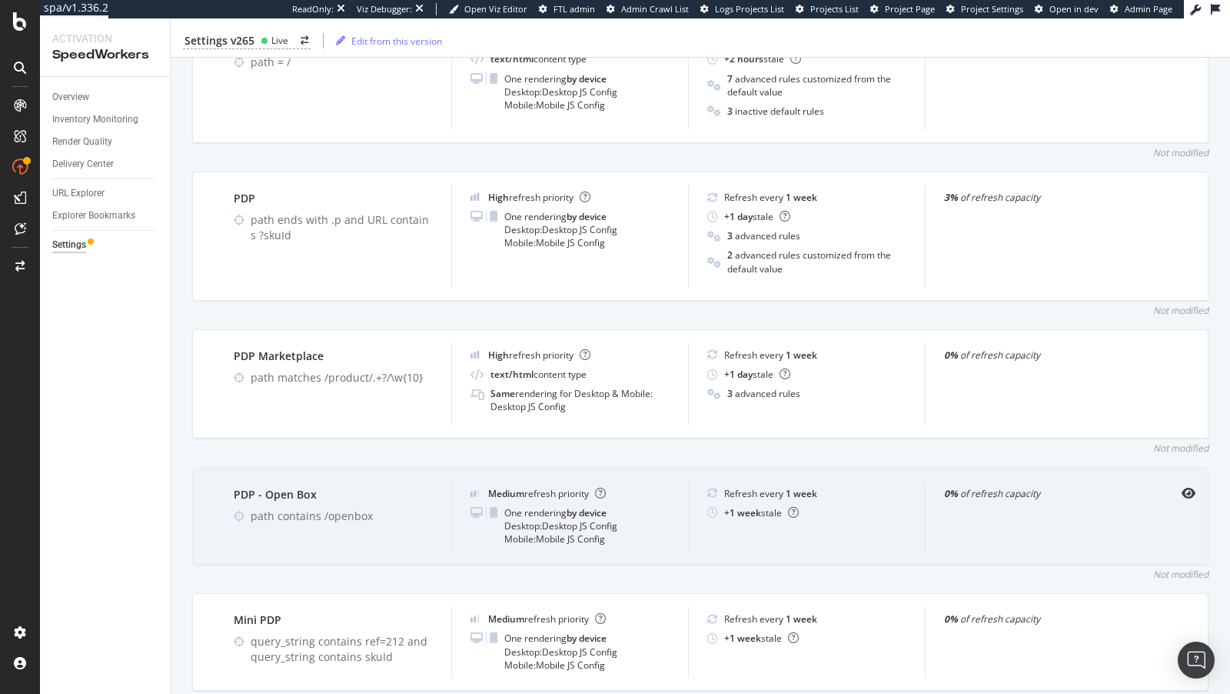
scroll to position [904, 0]
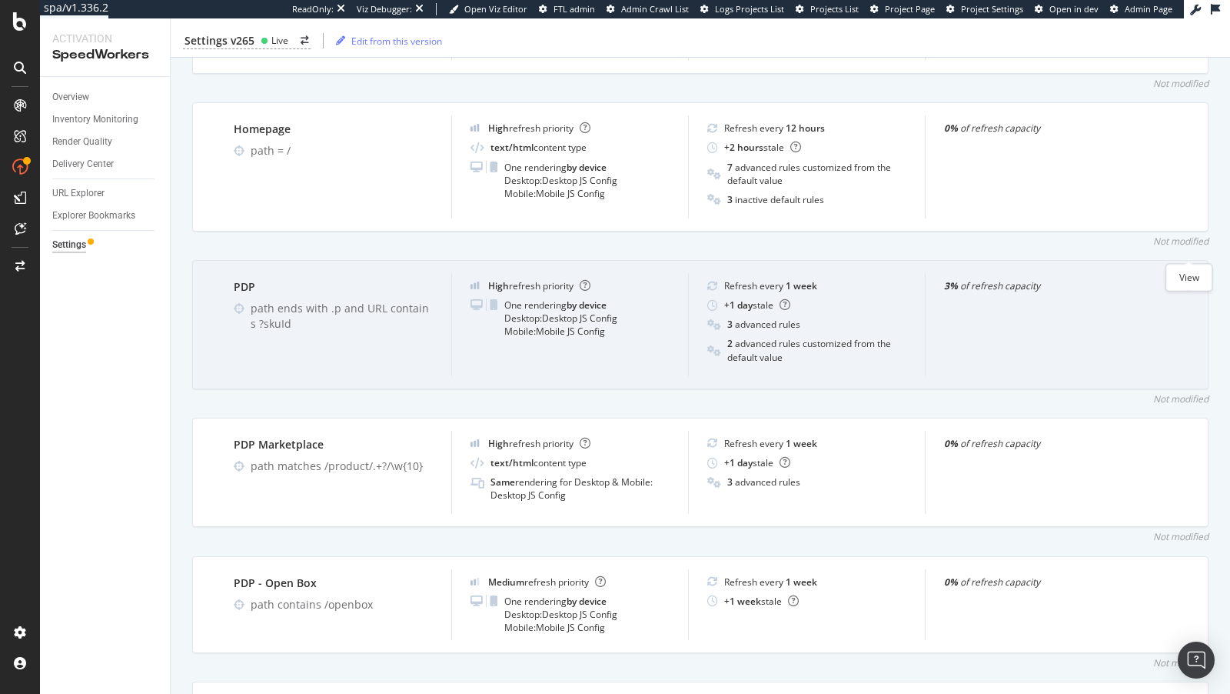
click at [1185, 279] on icon "eye" at bounding box center [1189, 285] width 14 height 12
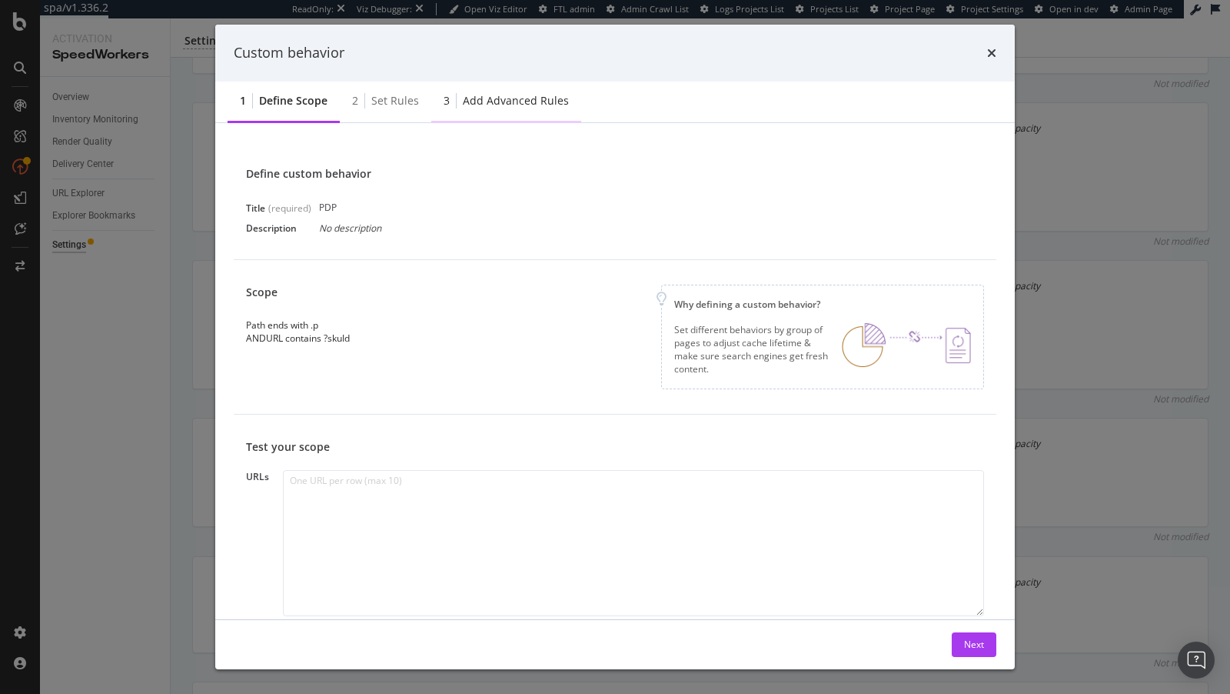
click at [463, 102] on div "Add advanced rules" at bounding box center [516, 100] width 106 height 15
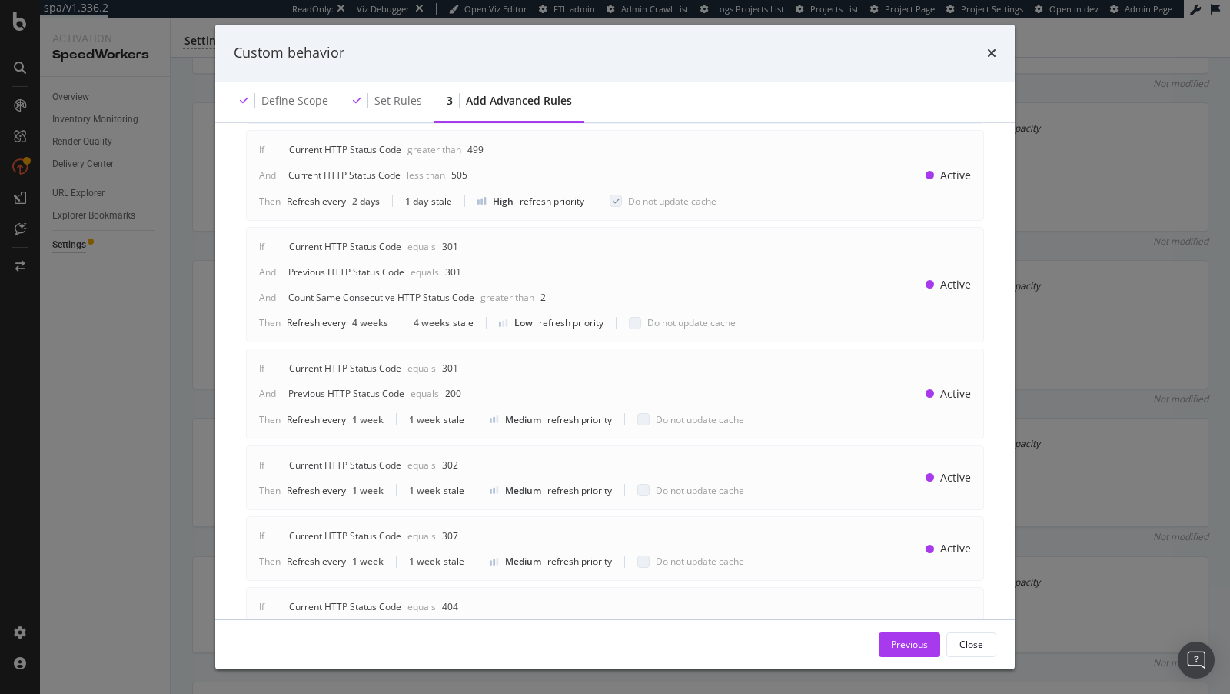
scroll to position [273, 0]
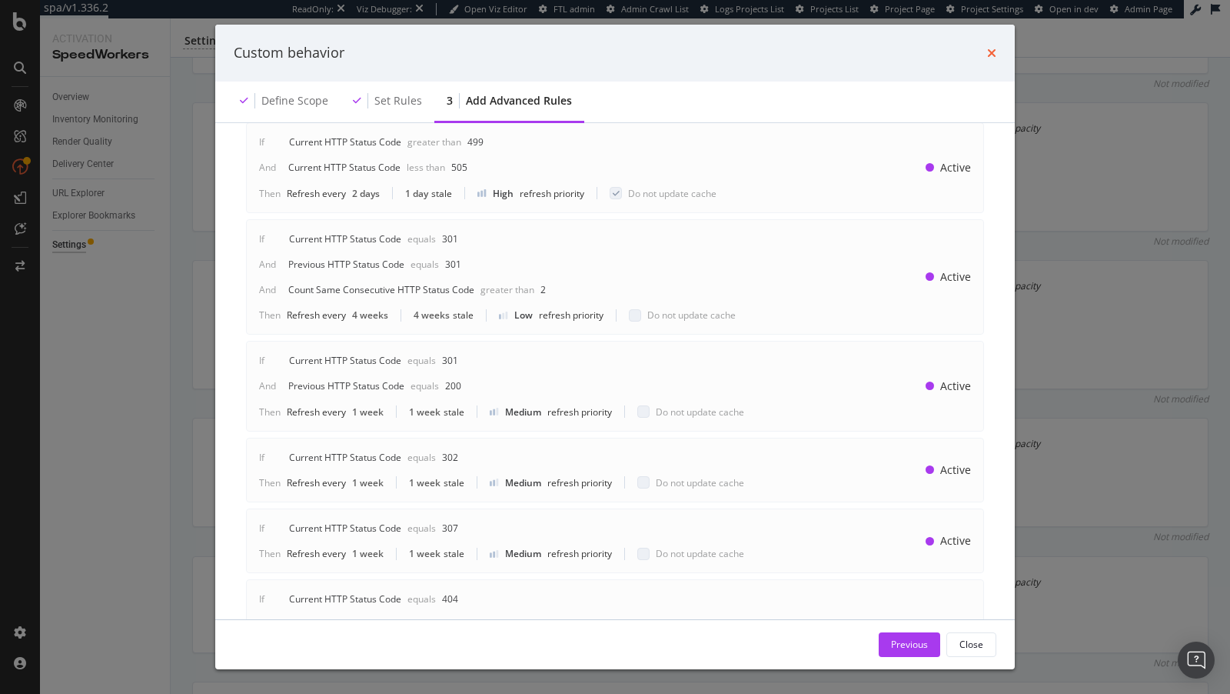
click at [993, 48] on icon "times" at bounding box center [991, 53] width 9 height 12
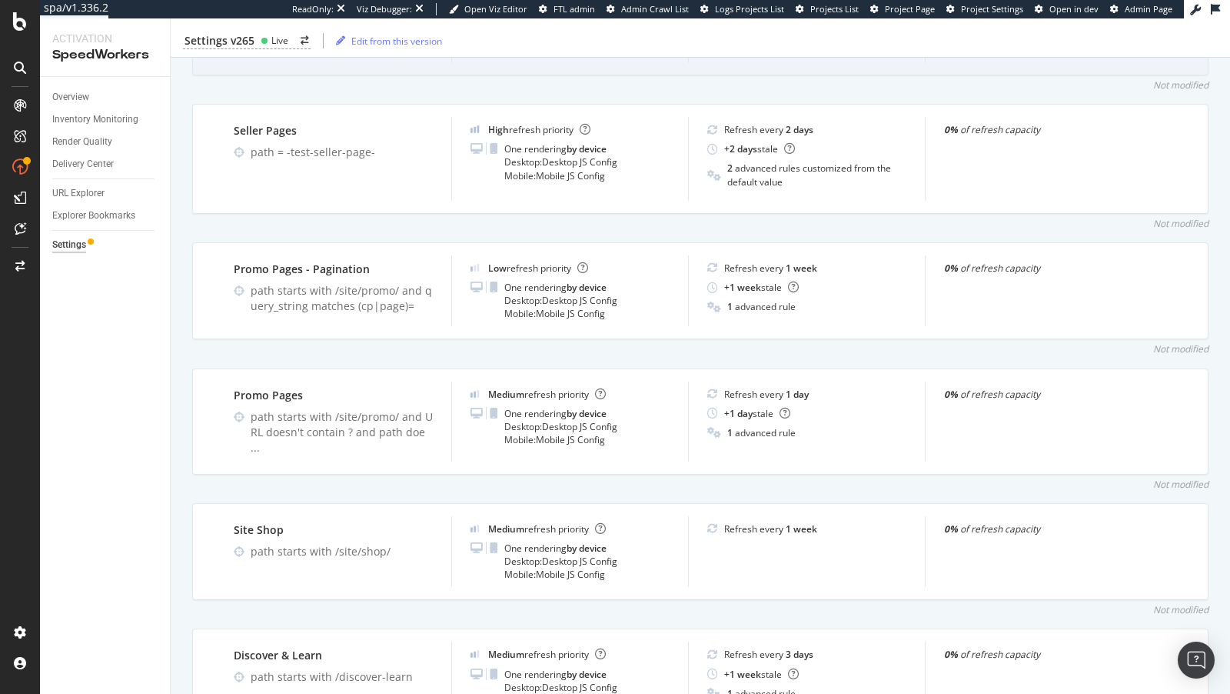
scroll to position [2346, 0]
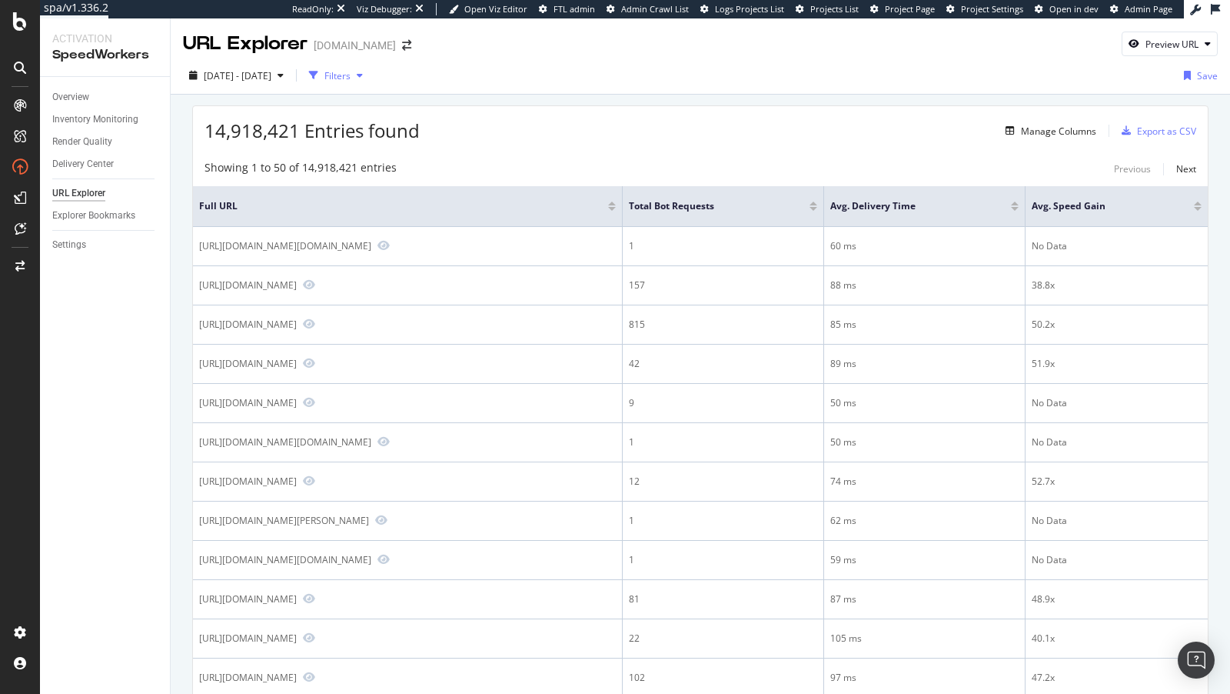
click at [351, 73] on div "Filters" at bounding box center [338, 75] width 26 height 13
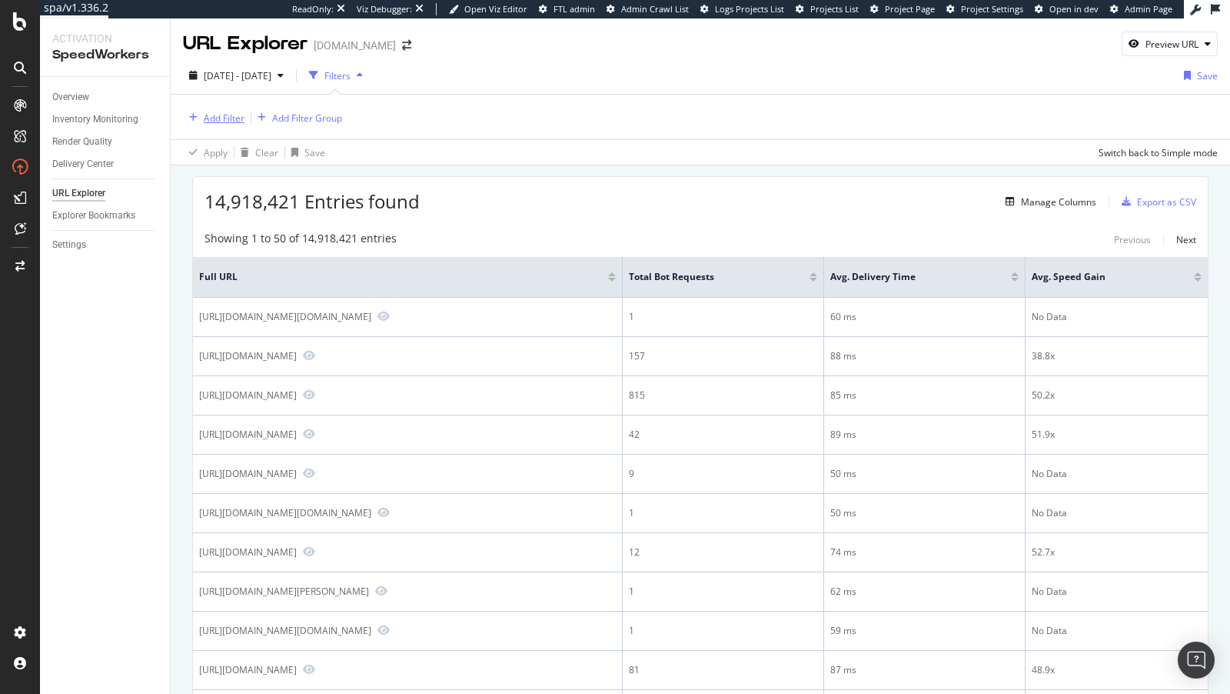
click at [213, 119] on div "Add Filter" at bounding box center [224, 118] width 41 height 13
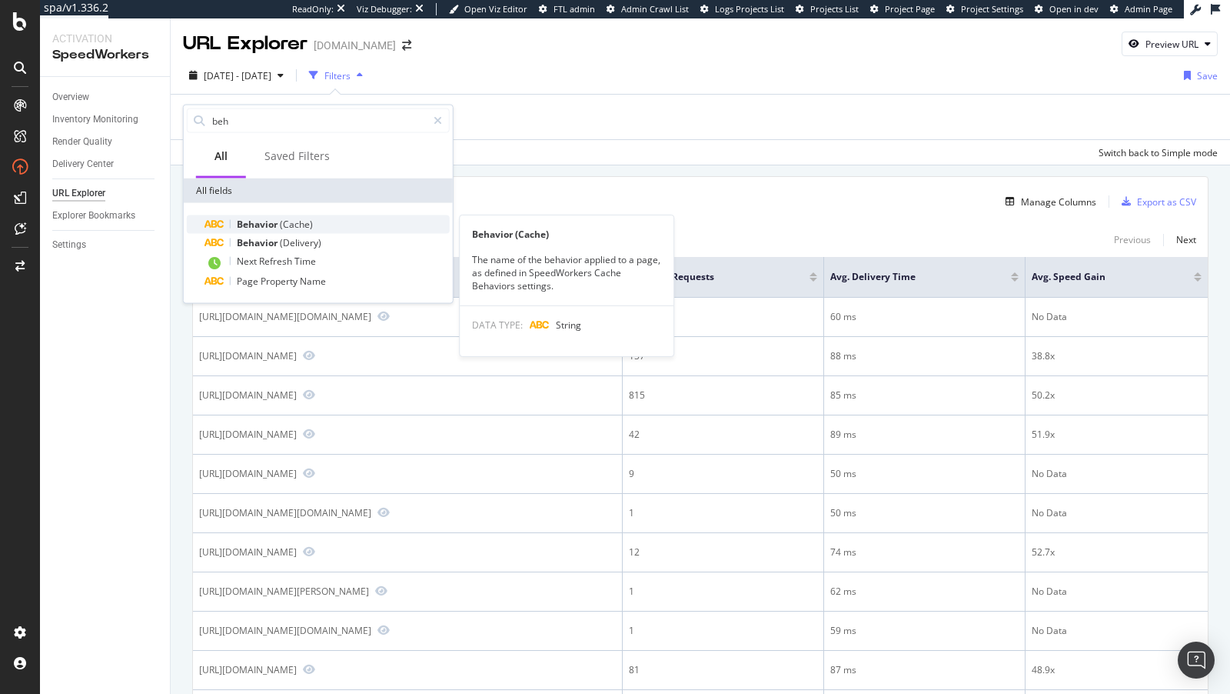
type input "beh"
click at [260, 221] on span "Behavior" at bounding box center [258, 224] width 43 height 13
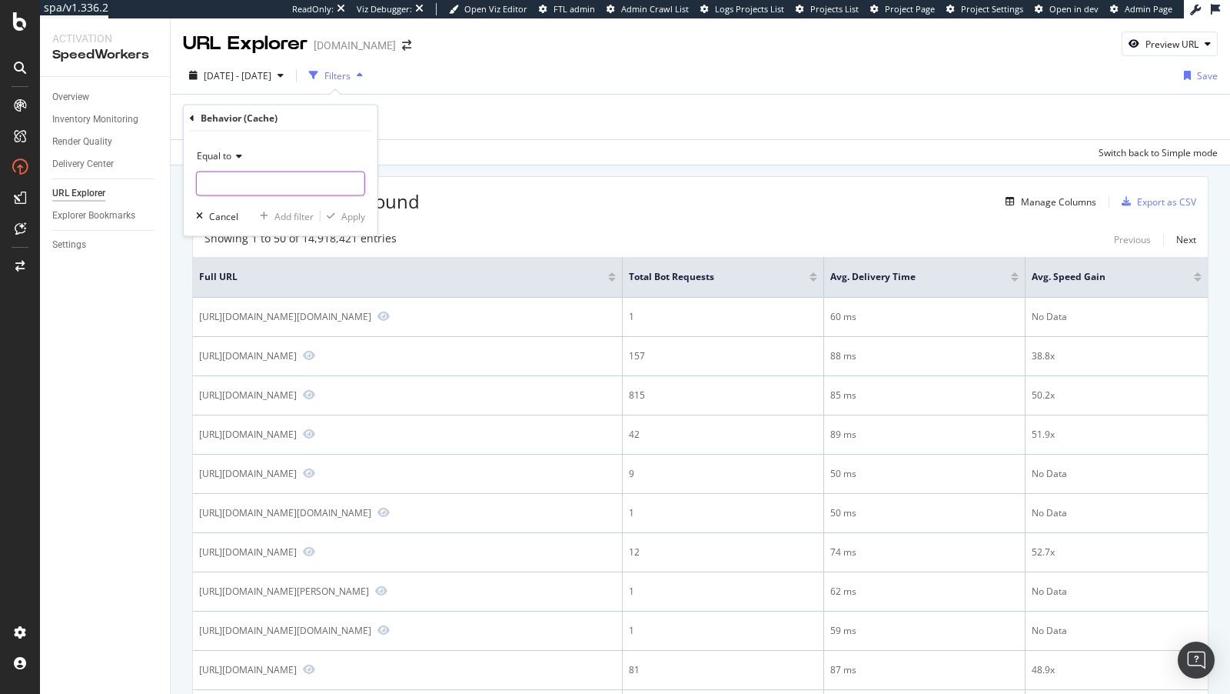
click at [266, 189] on input "text" at bounding box center [281, 183] width 168 height 25
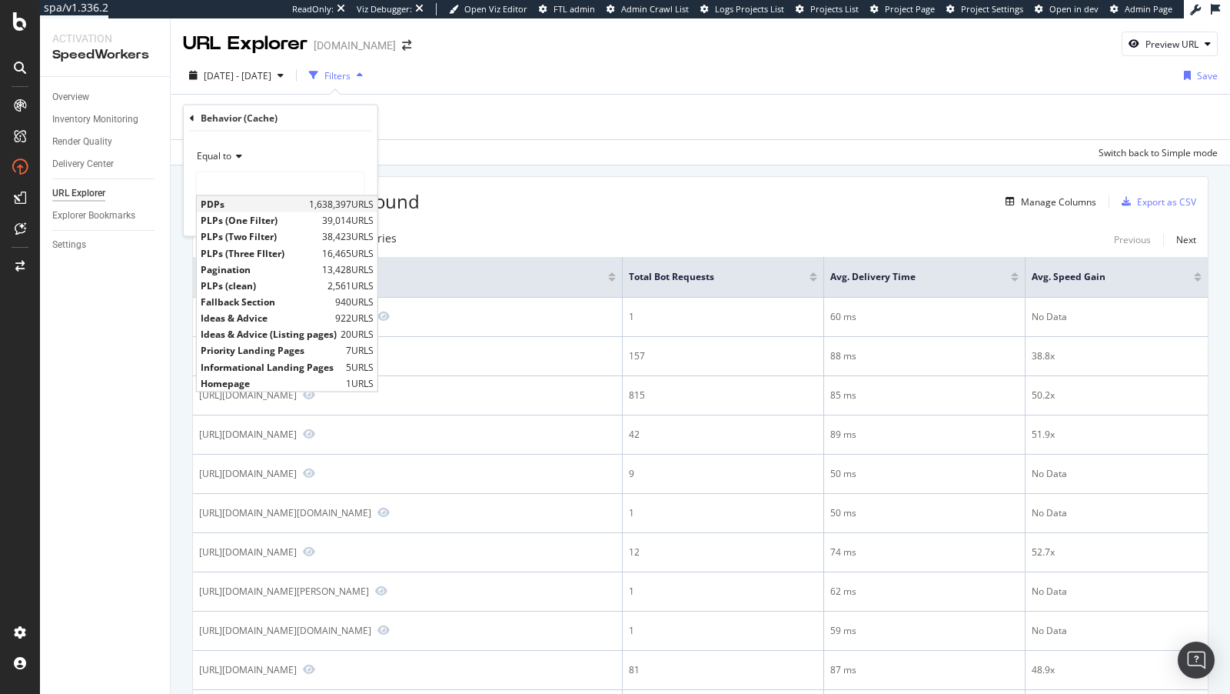
click at [311, 206] on span "1,638,397 URLS" at bounding box center [341, 204] width 65 height 13
type input "PDPs"
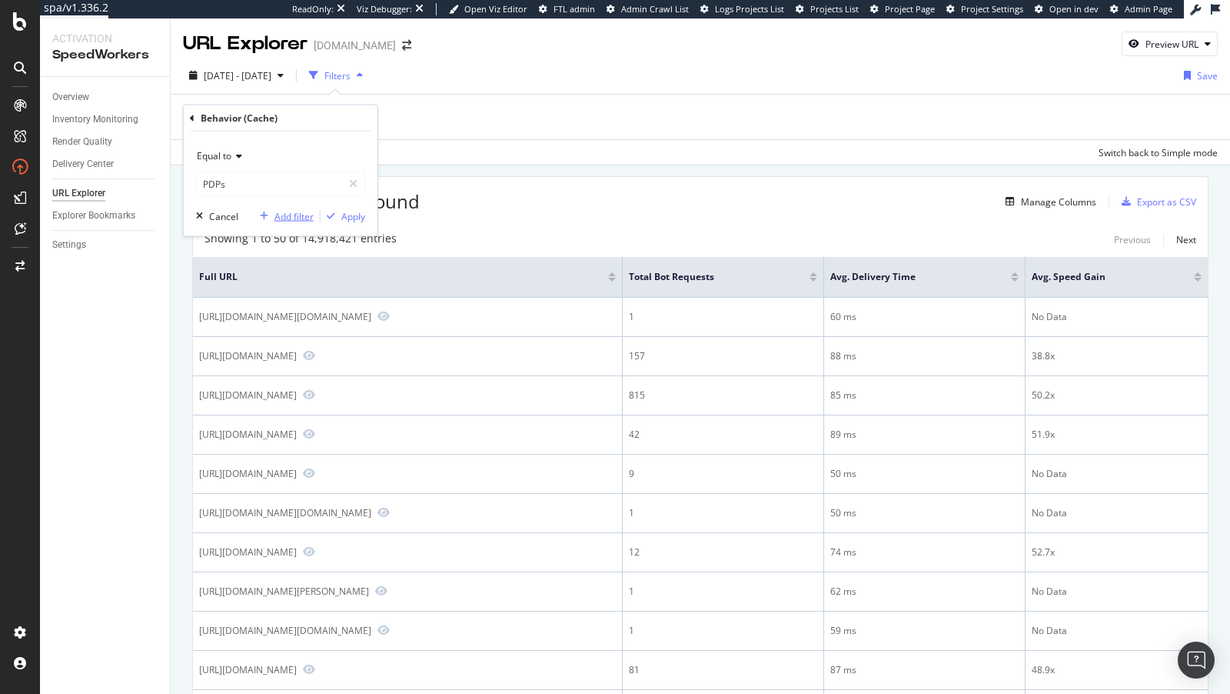
click at [289, 217] on div "Add filter" at bounding box center [294, 215] width 39 height 13
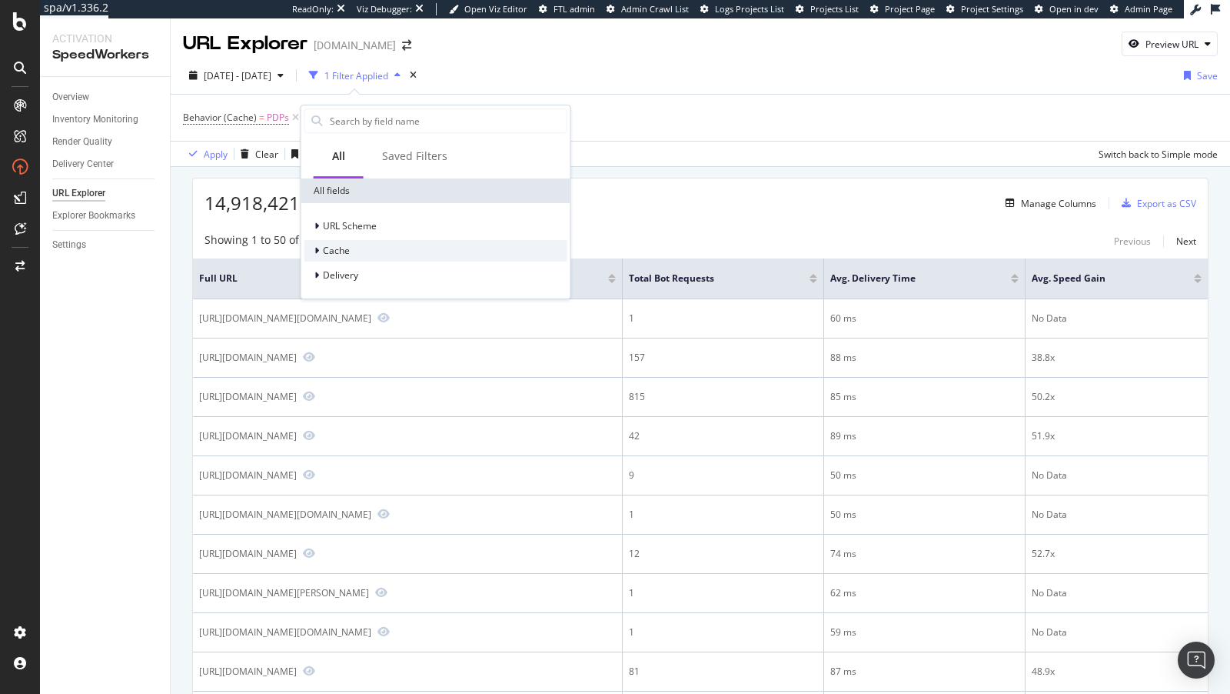
click at [325, 247] on span "Cache" at bounding box center [336, 251] width 27 height 13
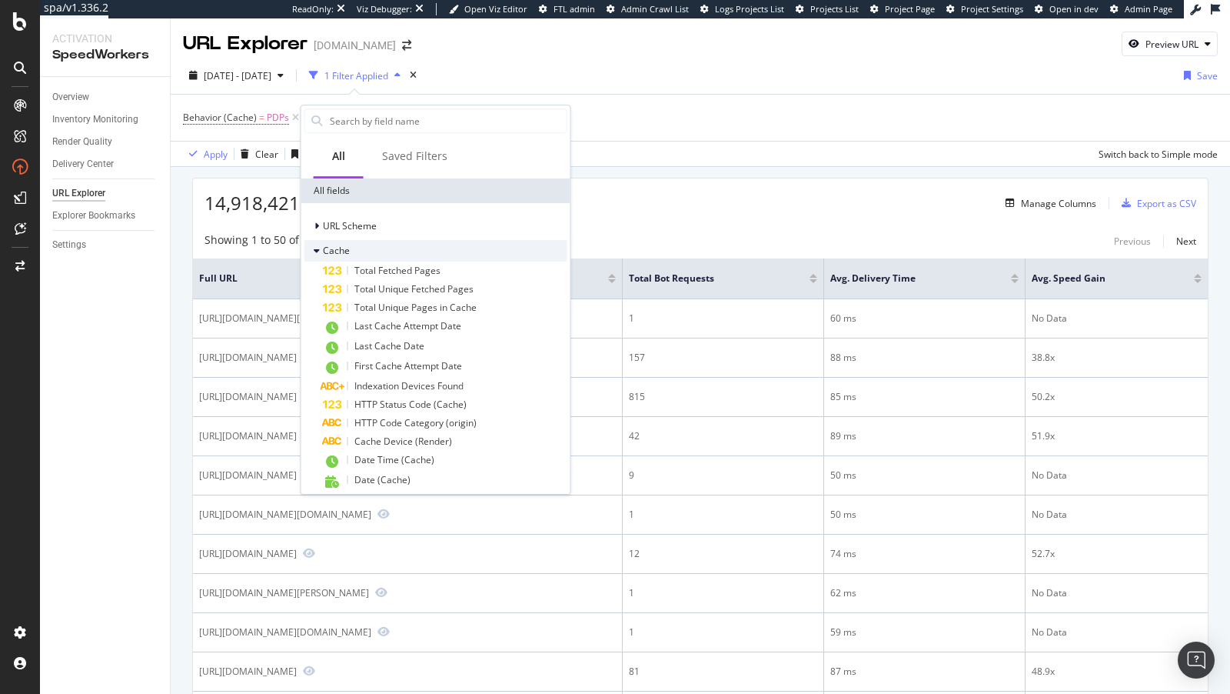
click at [320, 247] on div at bounding box center [318, 250] width 9 height 15
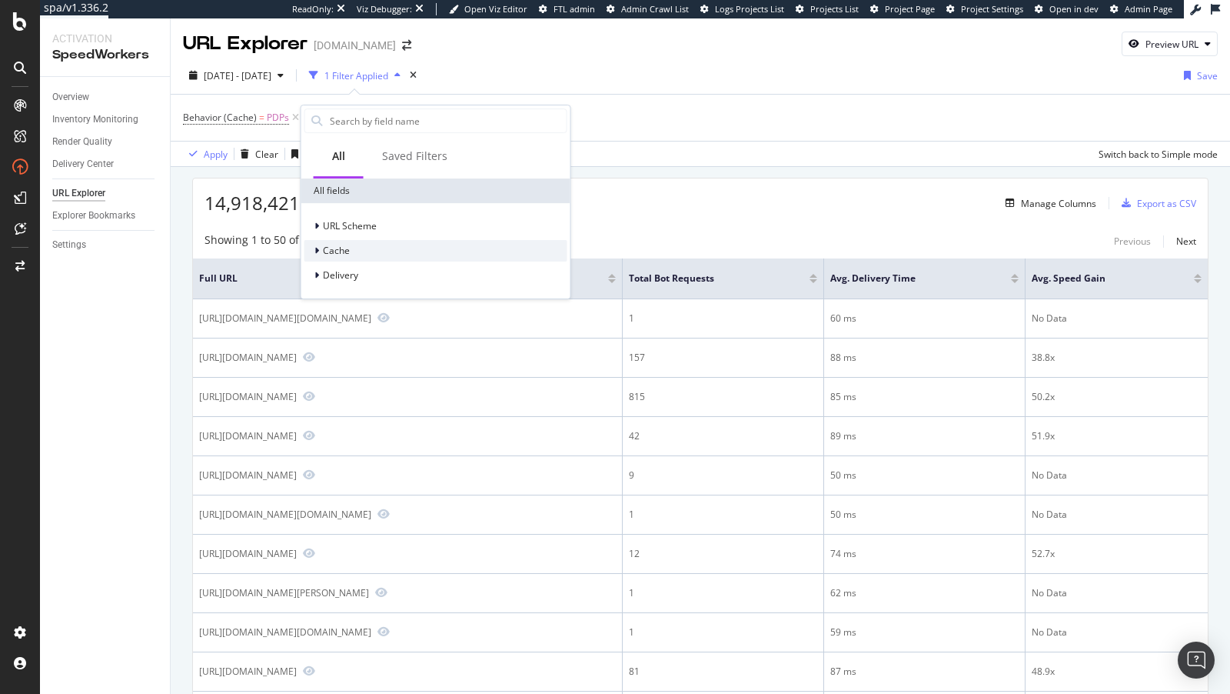
click at [311, 249] on div "Cache" at bounding box center [327, 250] width 45 height 15
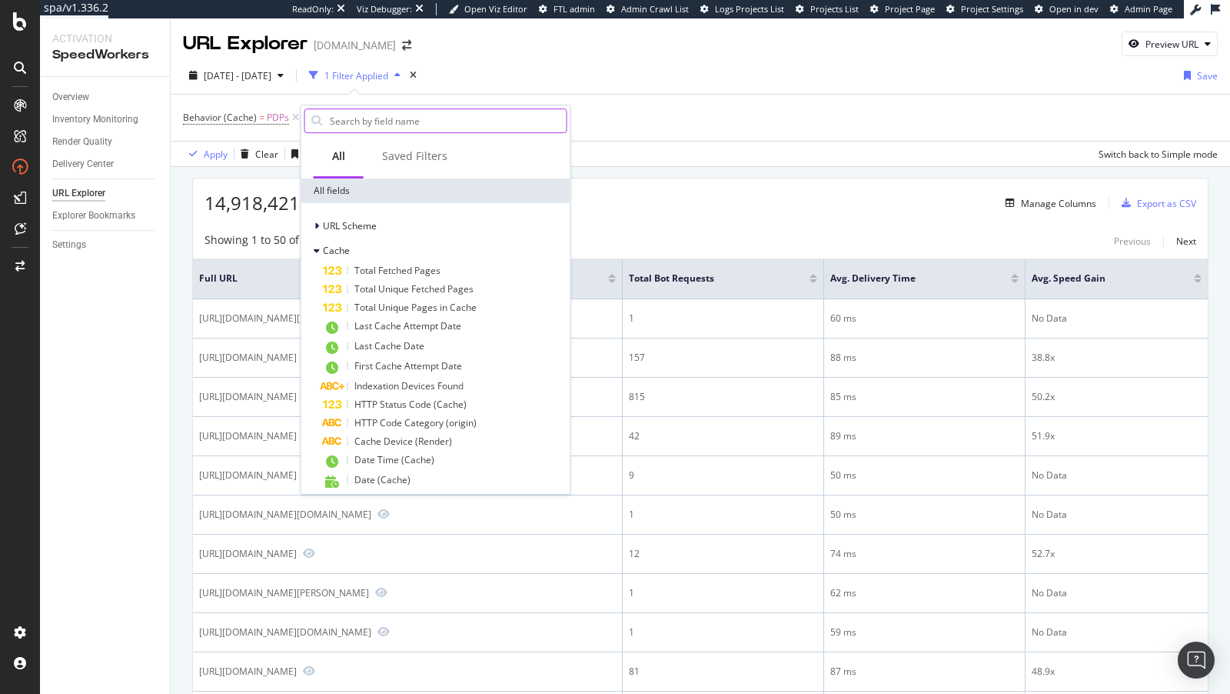
click at [355, 119] on input "text" at bounding box center [447, 120] width 238 height 23
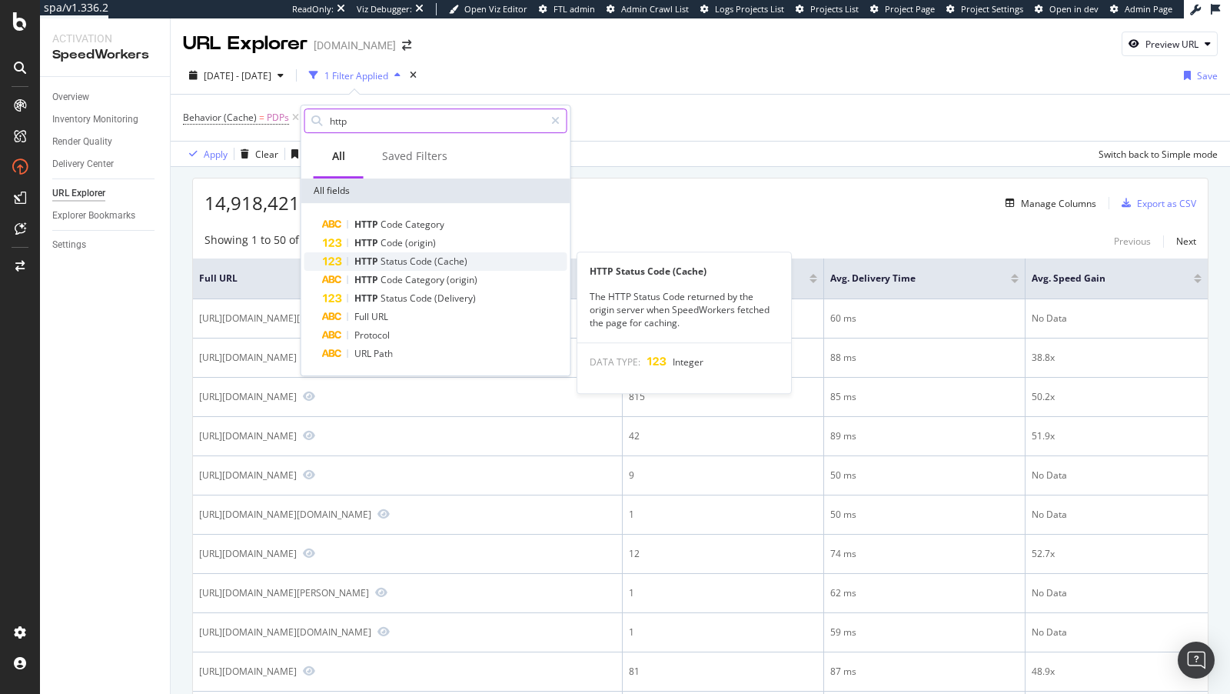
type input "http"
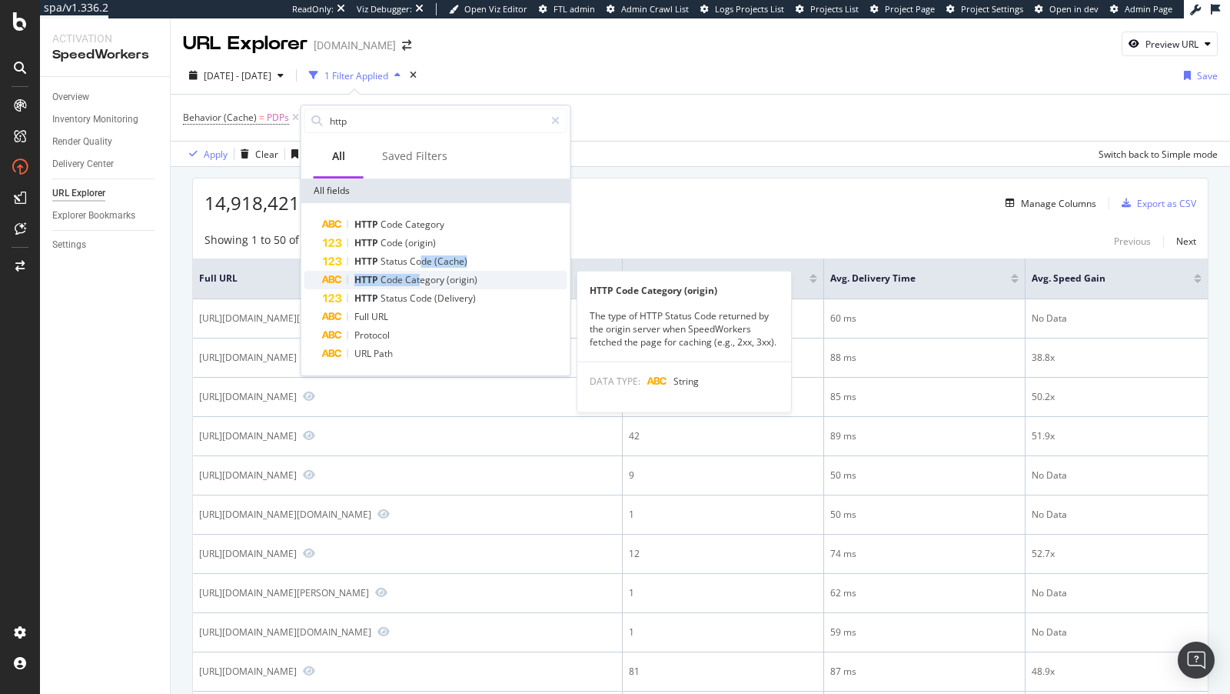
drag, startPoint x: 423, startPoint y: 260, endPoint x: 417, endPoint y: 283, distance: 23.9
click at [417, 283] on div "HTTP Code Category HTTP Code (origin) HTTP Status Code (Cache) HTTP Code Catego…" at bounding box center [436, 289] width 263 height 148
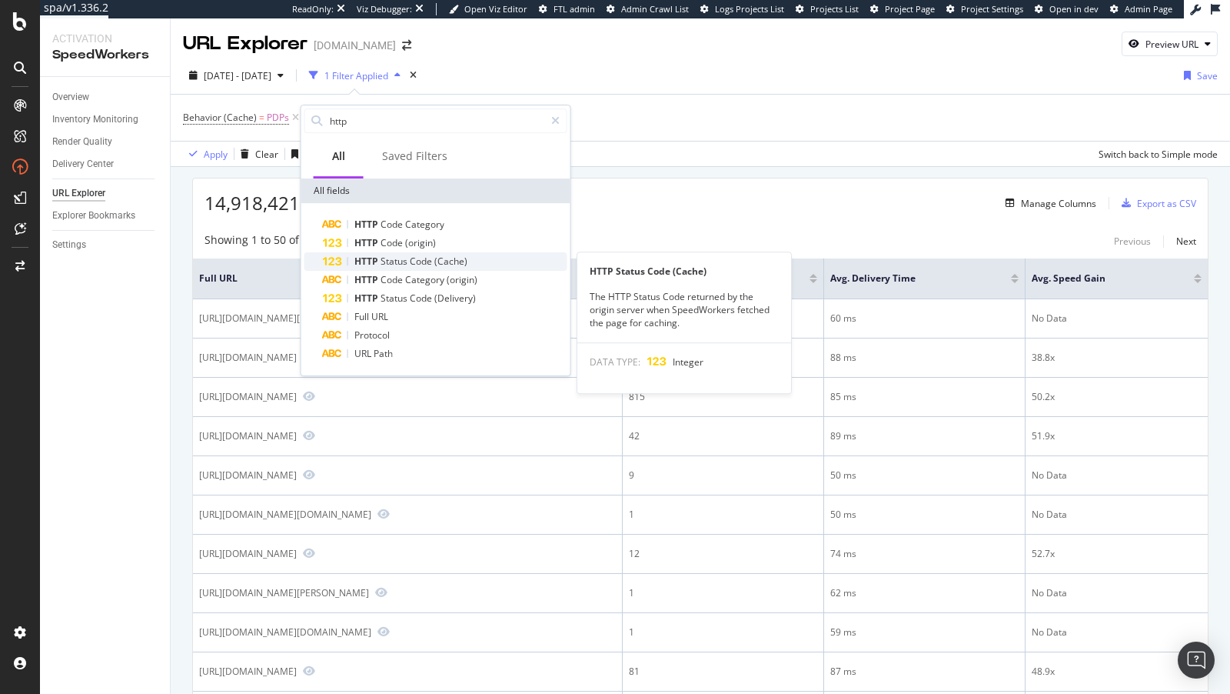
click at [423, 255] on span "Code" at bounding box center [422, 261] width 25 height 13
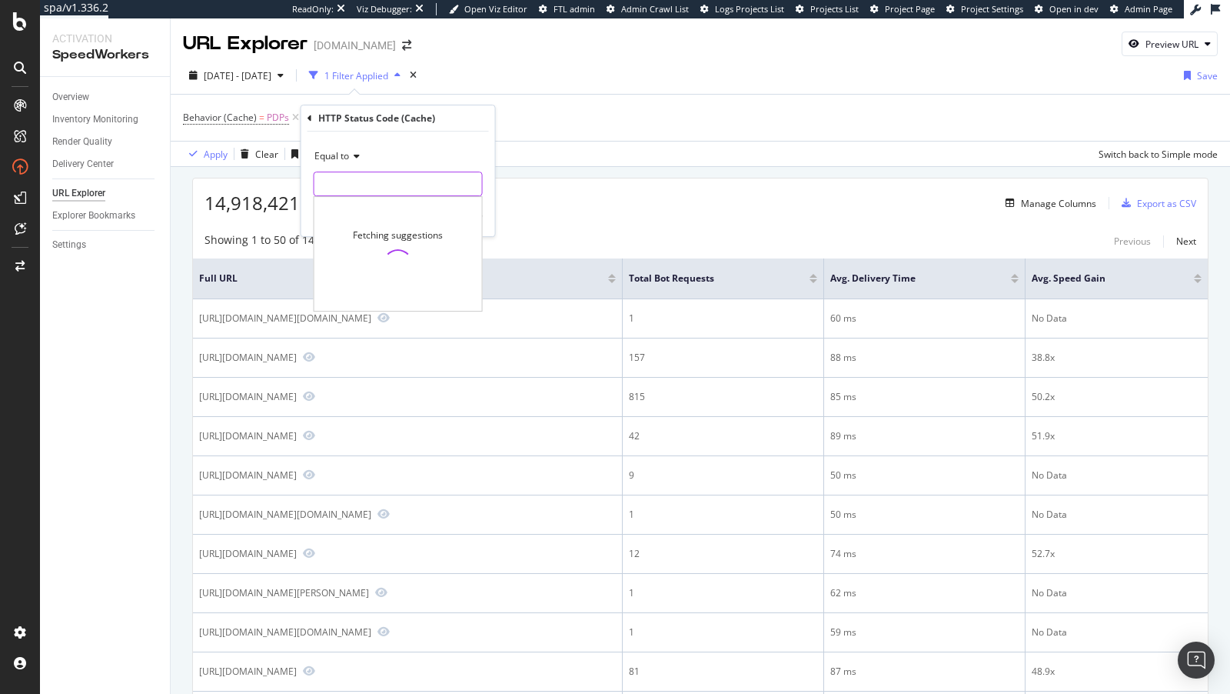
click at [381, 185] on input "number" at bounding box center [398, 183] width 169 height 25
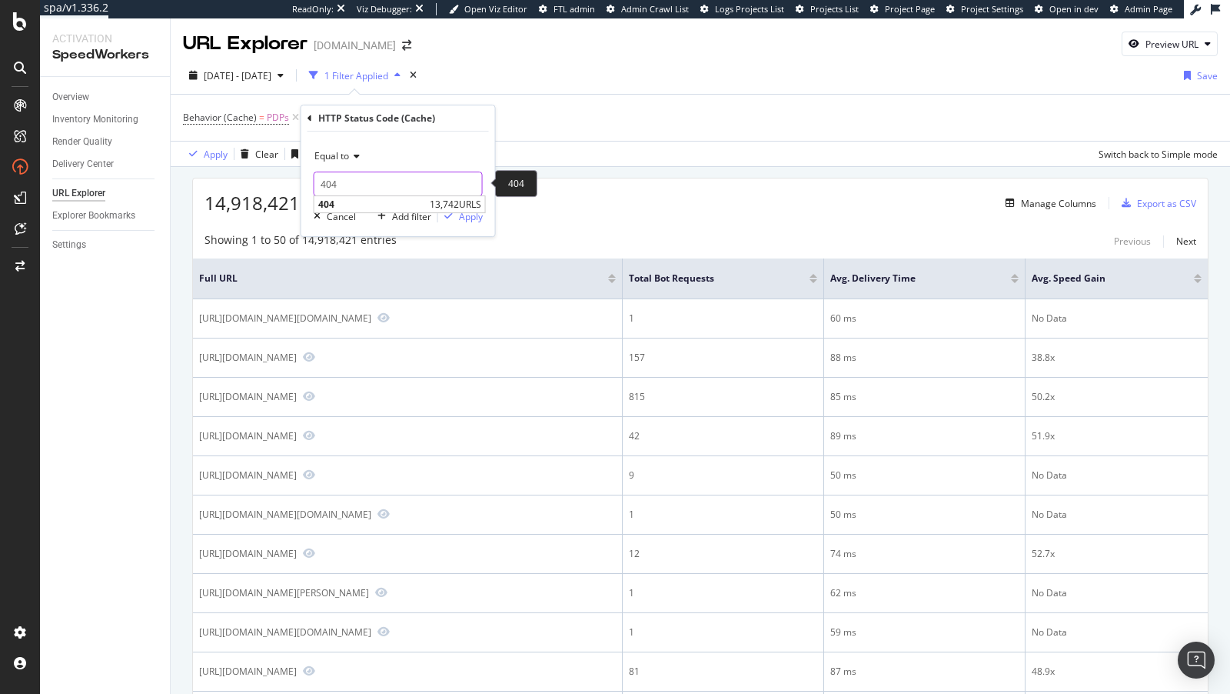
click at [458, 191] on input "404" at bounding box center [398, 183] width 169 height 25
type input "404"
click at [455, 207] on span "13,742 URLS" at bounding box center [456, 204] width 52 height 13
click at [470, 217] on div "Apply" at bounding box center [471, 216] width 24 height 13
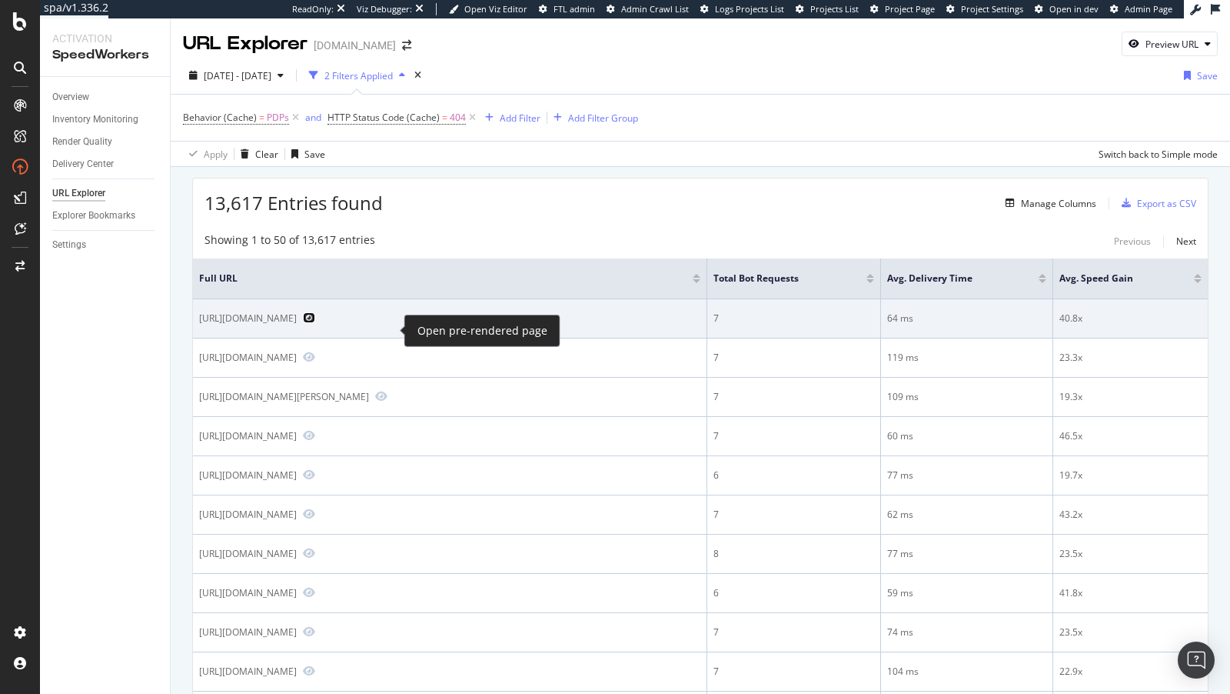
click at [315, 323] on icon "Preview https://www.diy.com/departments/slv-meridian-box-anthracite-frosted-pol…" at bounding box center [309, 317] width 12 height 11
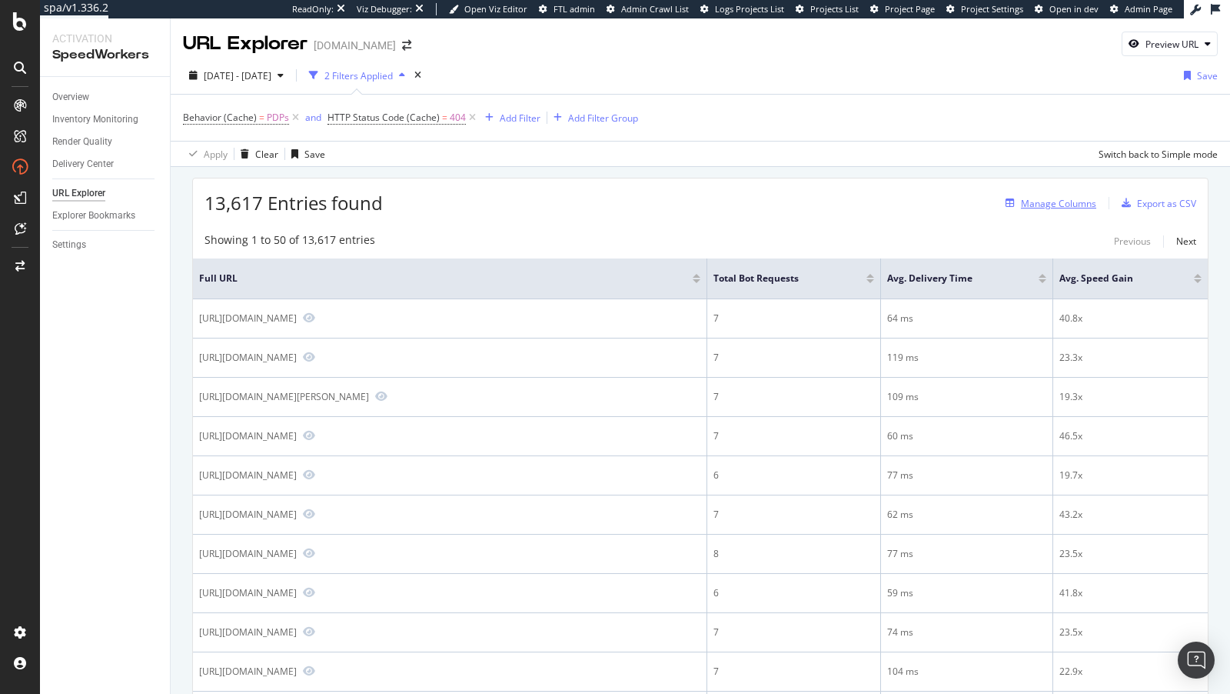
click at [1044, 202] on div "Manage Columns" at bounding box center [1058, 203] width 75 height 13
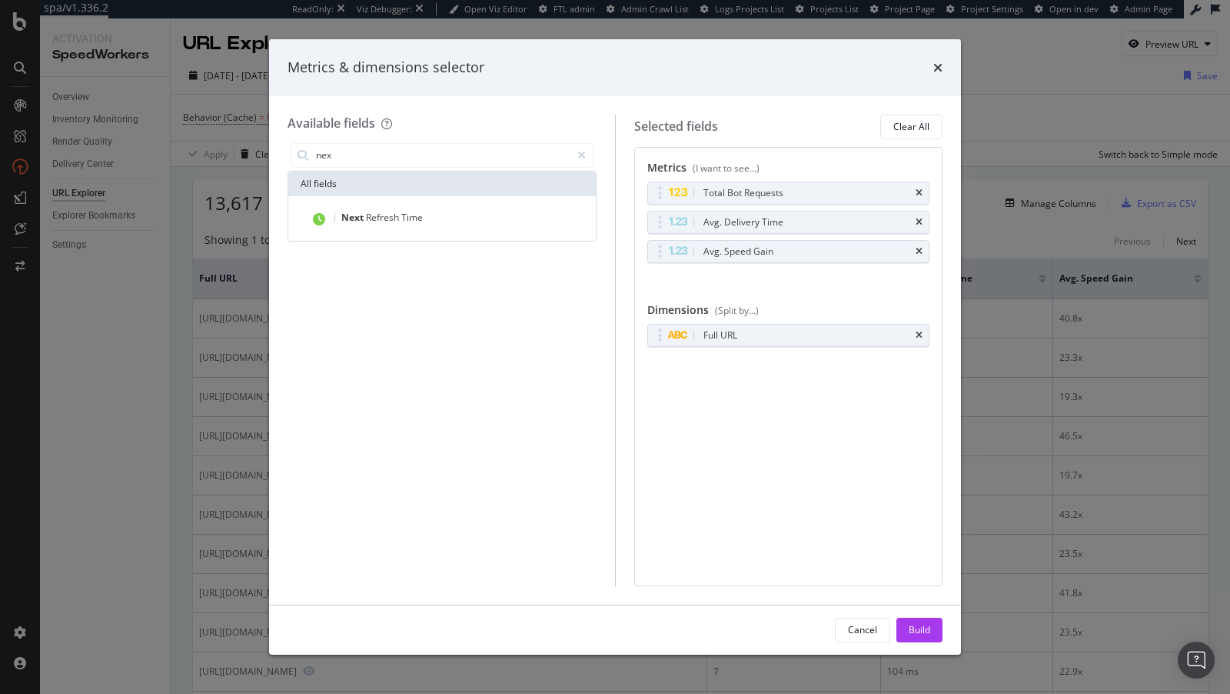
type input "nex"
click at [365, 219] on span "Next" at bounding box center [353, 217] width 25 height 13
drag, startPoint x: 654, startPoint y: 365, endPoint x: 654, endPoint y: 353, distance: 11.5
click at [654, 335] on body "spa/v1.336.2 ReadOnly: Viz Debugger: Open Viz Editor FTL admin Admin Crawl List…" at bounding box center [615, 347] width 1230 height 694
click at [906, 627] on button "Build" at bounding box center [920, 630] width 46 height 25
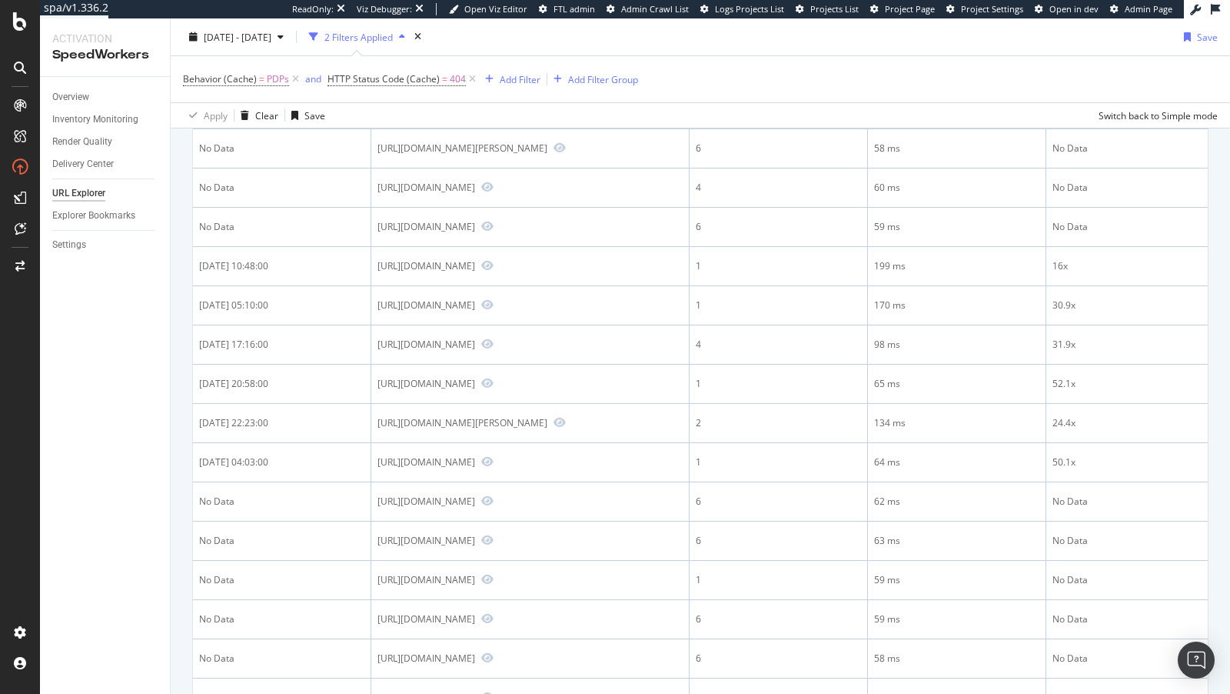
scroll to position [727, 0]
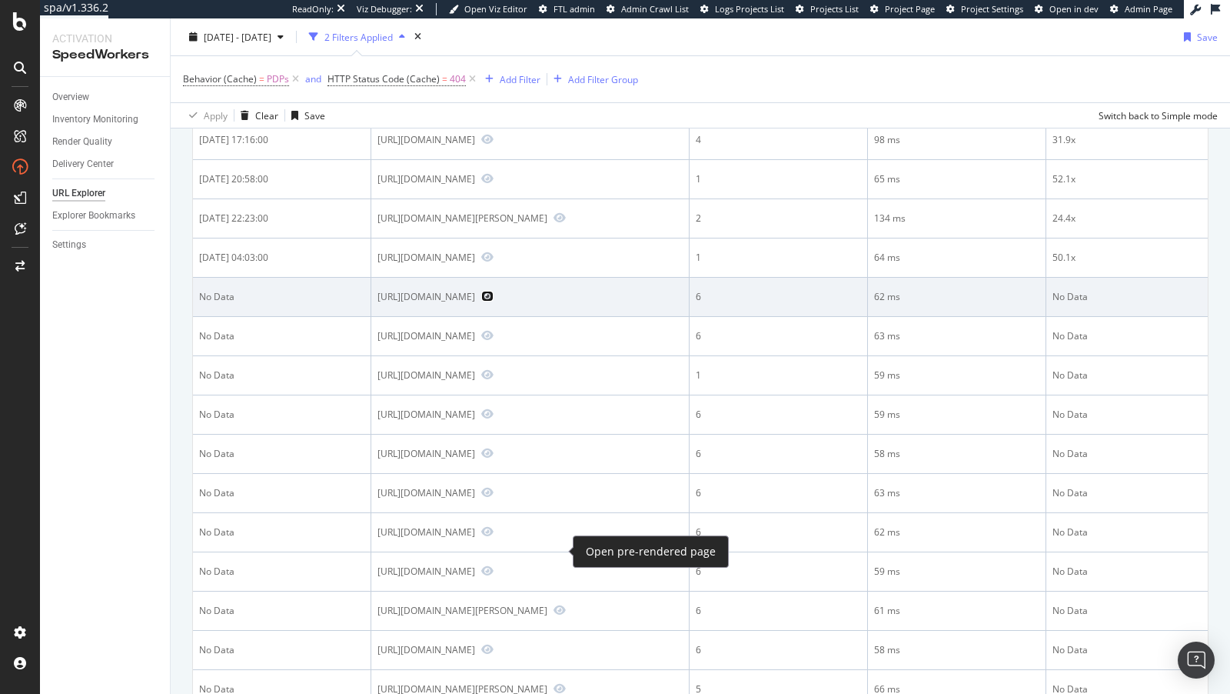
click at [494, 301] on icon "Preview https://www.diy.com/departments/berkfield-box-spring-bed-with-mattress-…" at bounding box center [487, 296] width 12 height 11
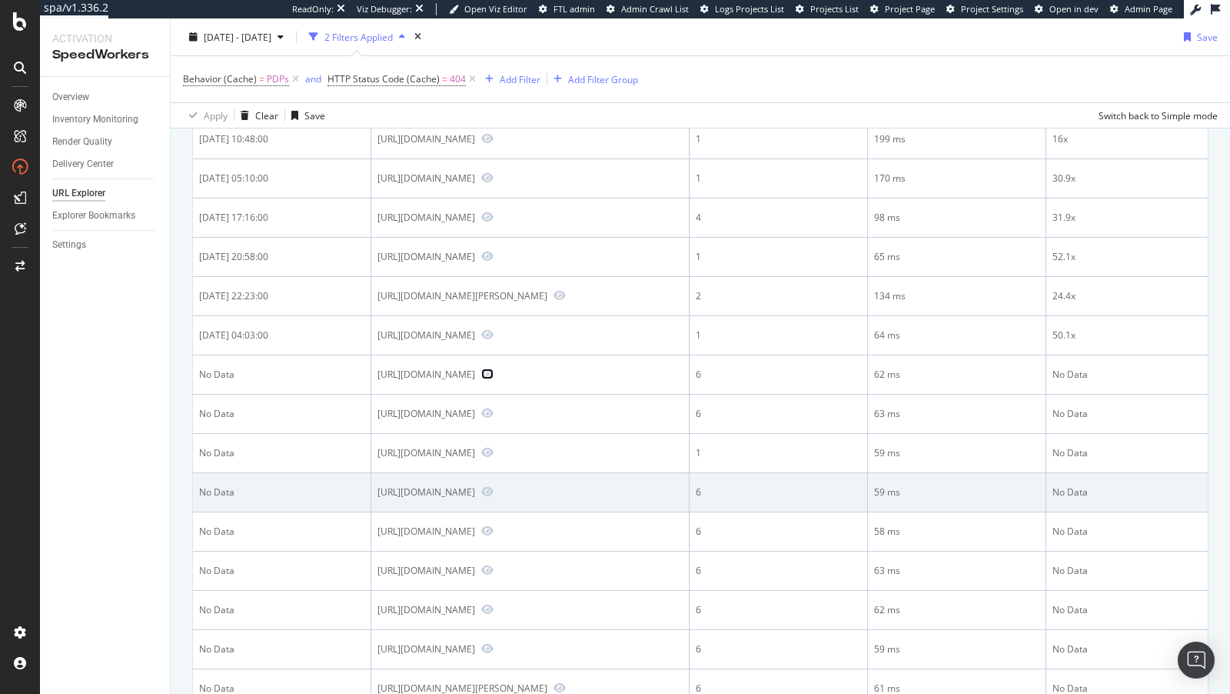
scroll to position [0, 0]
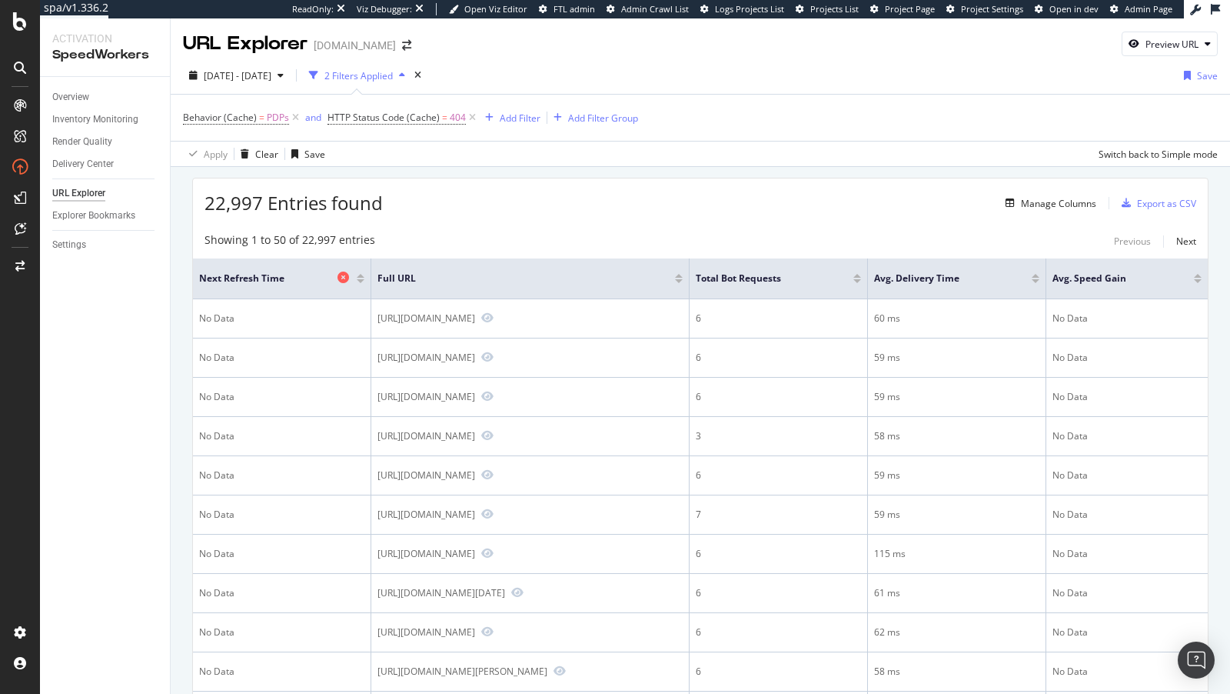
click at [338, 275] on icon at bounding box center [344, 277] width 12 height 12
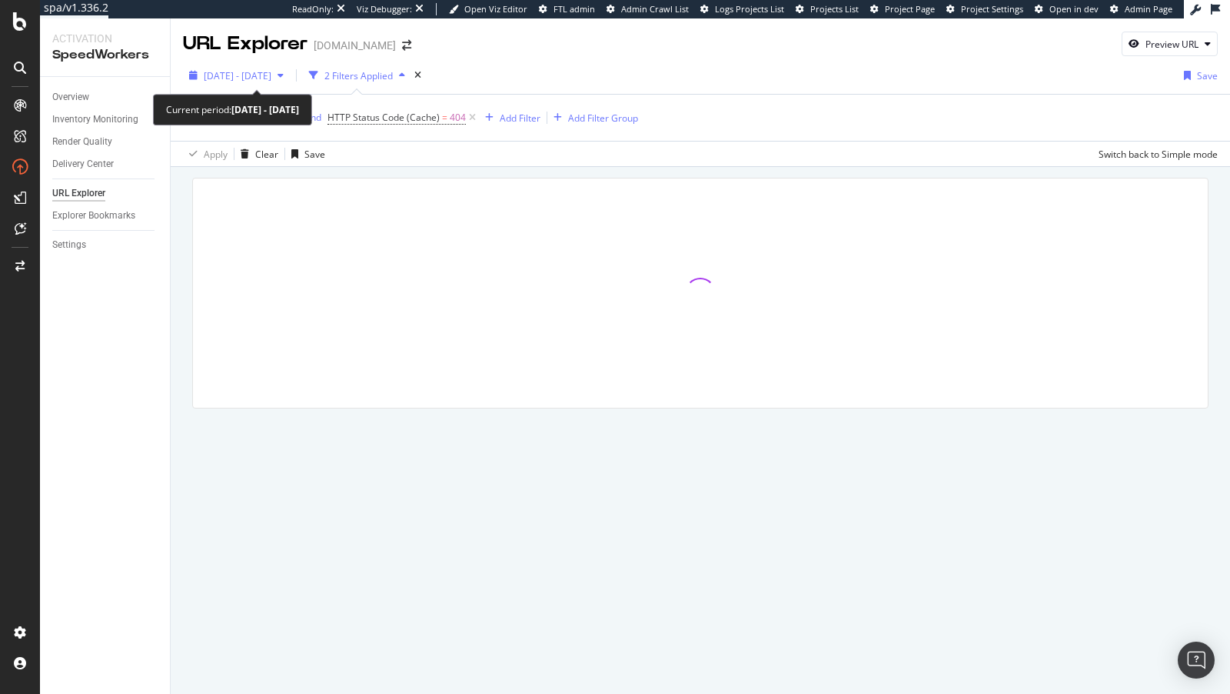
click at [260, 85] on div "2025 Jul. 22nd - Aug. 18th" at bounding box center [236, 75] width 107 height 23
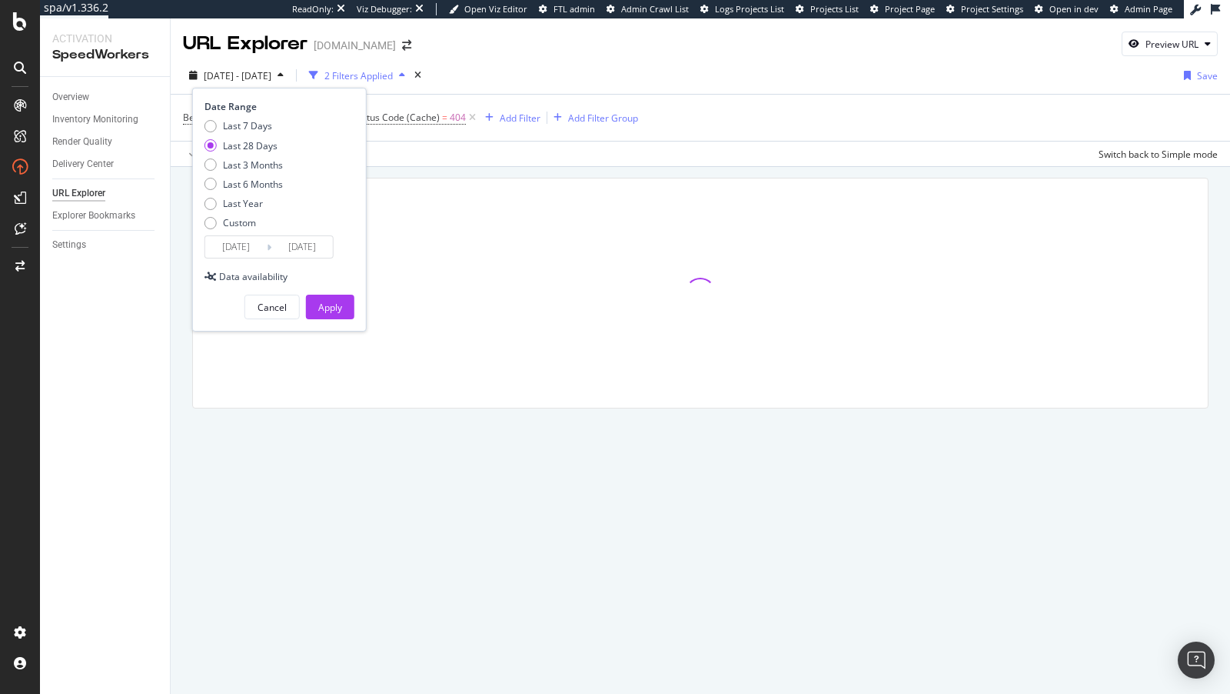
click at [248, 133] on div "Last 7 Days Last 28 Days Last 3 Months Last 6 Months Last Year Custom" at bounding box center [244, 177] width 78 height 116
click at [245, 131] on div "Last 7 Days" at bounding box center [247, 125] width 49 height 13
type input "2025/08/12"
click at [325, 315] on div "Apply" at bounding box center [330, 306] width 24 height 23
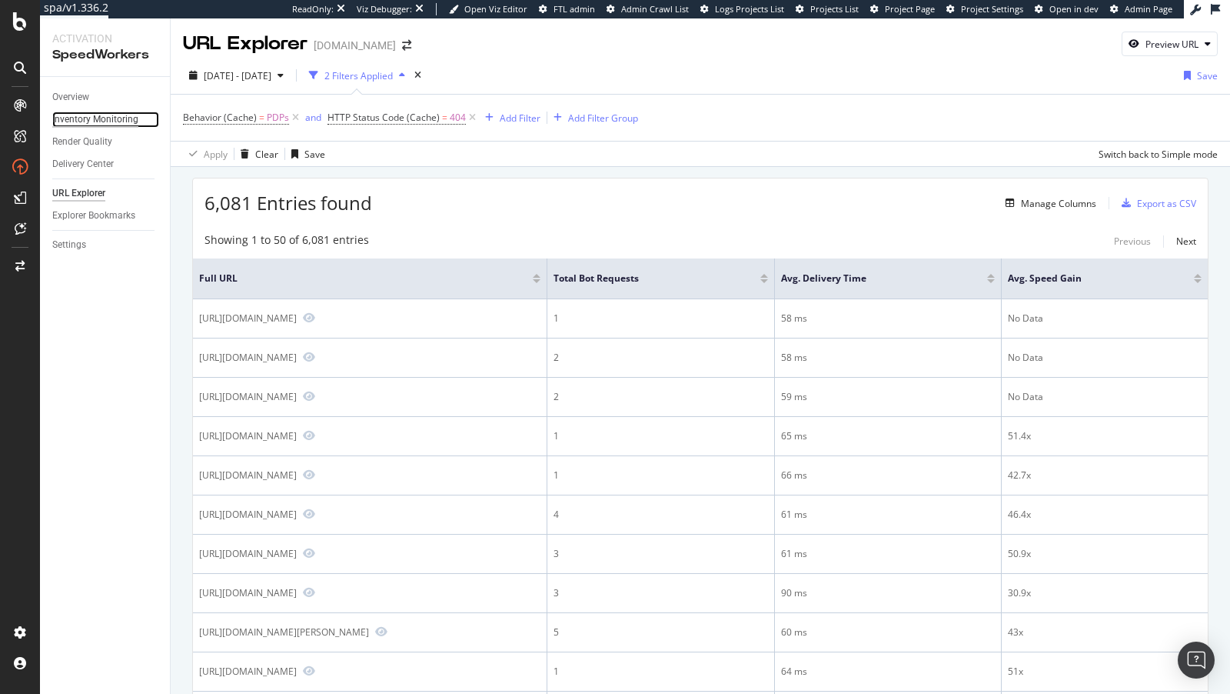
click at [86, 122] on div "Inventory Monitoring" at bounding box center [95, 120] width 86 height 16
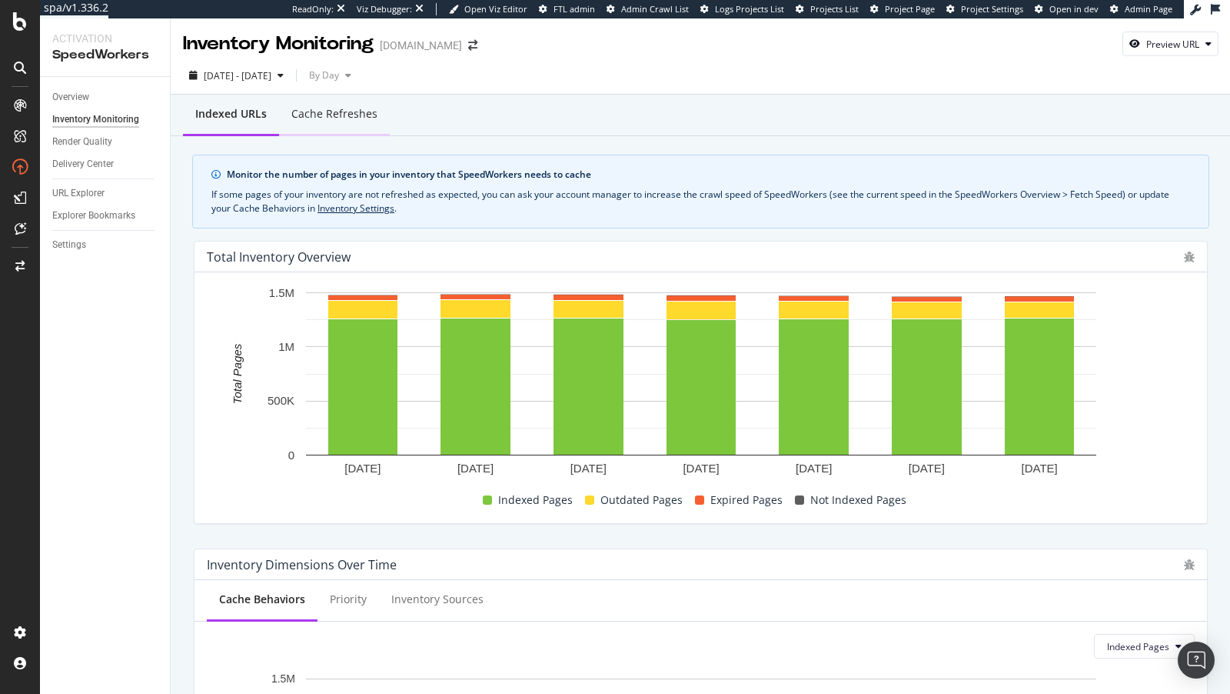
click at [334, 128] on div "Cache refreshes" at bounding box center [334, 115] width 111 height 42
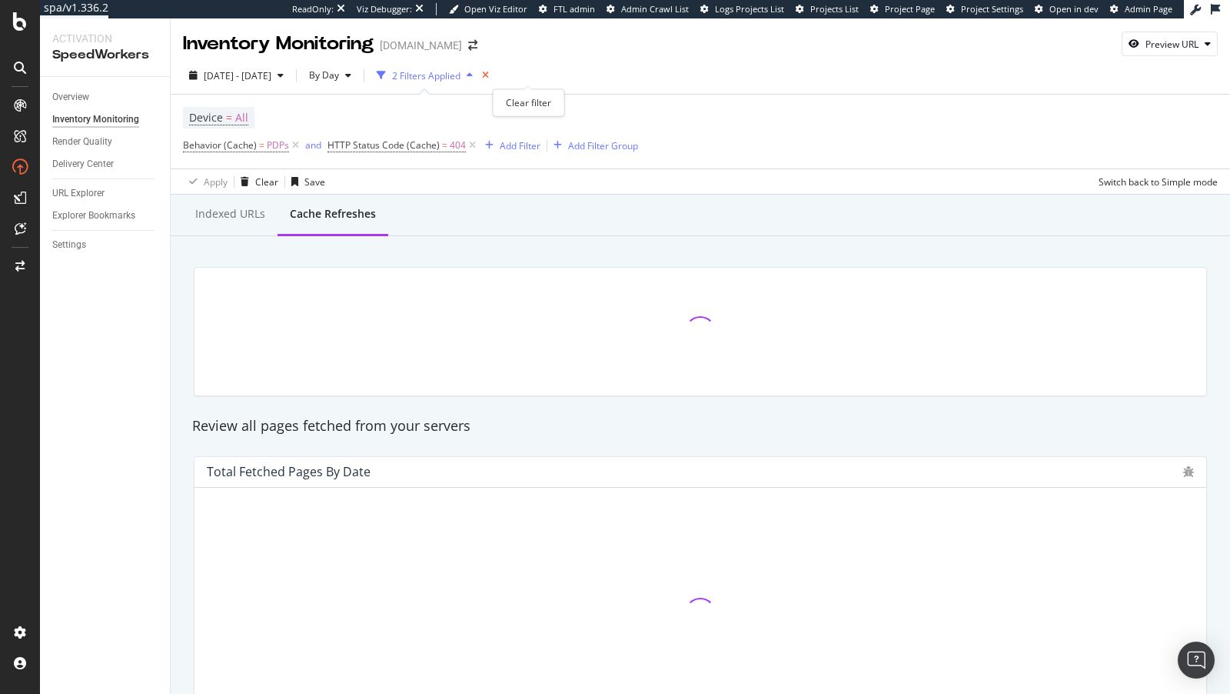
click at [489, 72] on icon "times" at bounding box center [485, 75] width 7 height 9
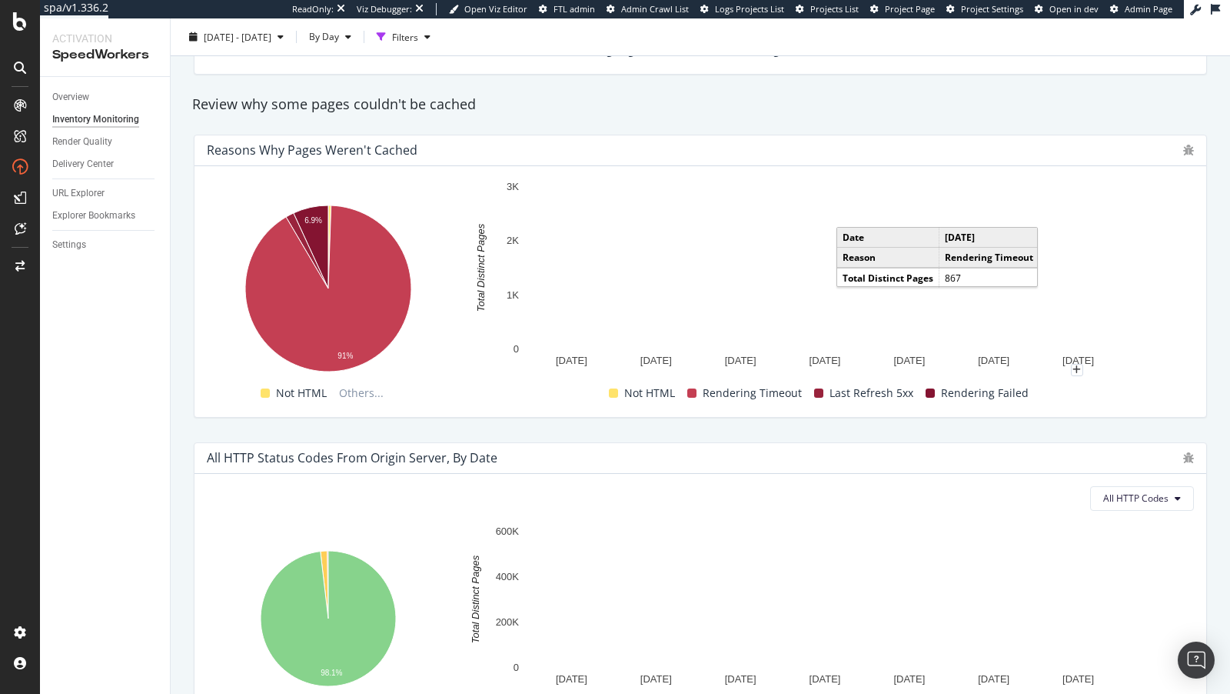
scroll to position [969, 0]
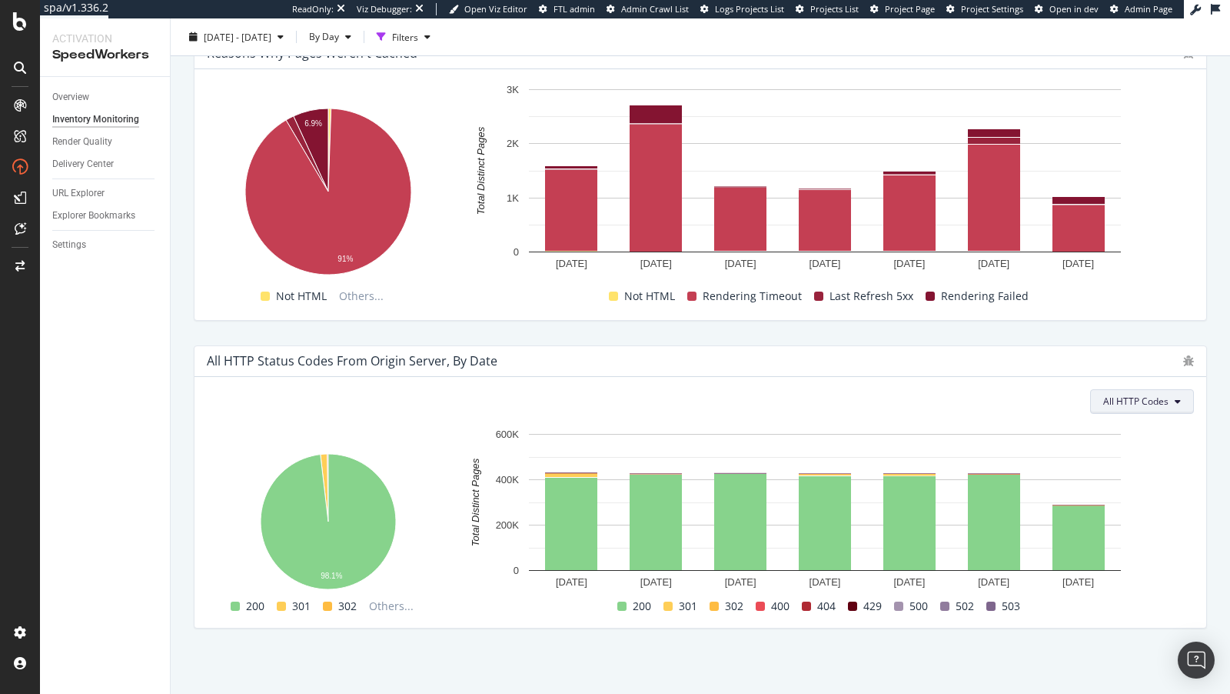
click at [1148, 400] on span "All HTTP Codes" at bounding box center [1136, 401] width 65 height 13
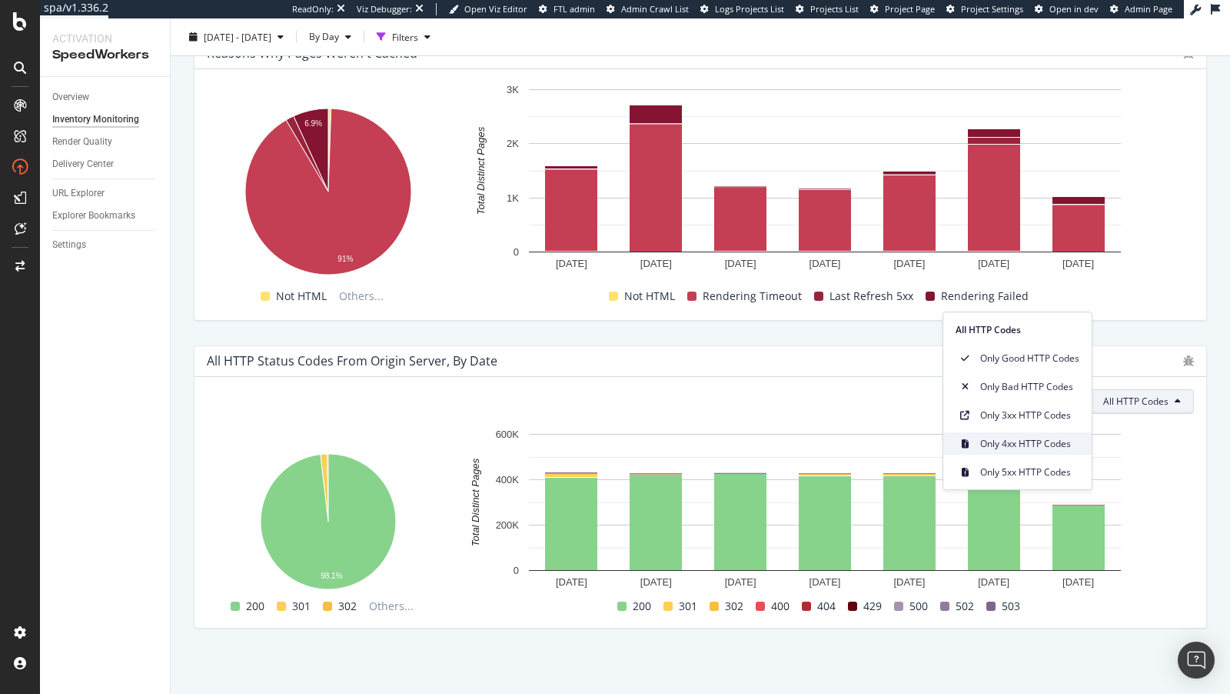
click at [1024, 434] on div "Only 4xx HTTP Codes" at bounding box center [1018, 443] width 148 height 22
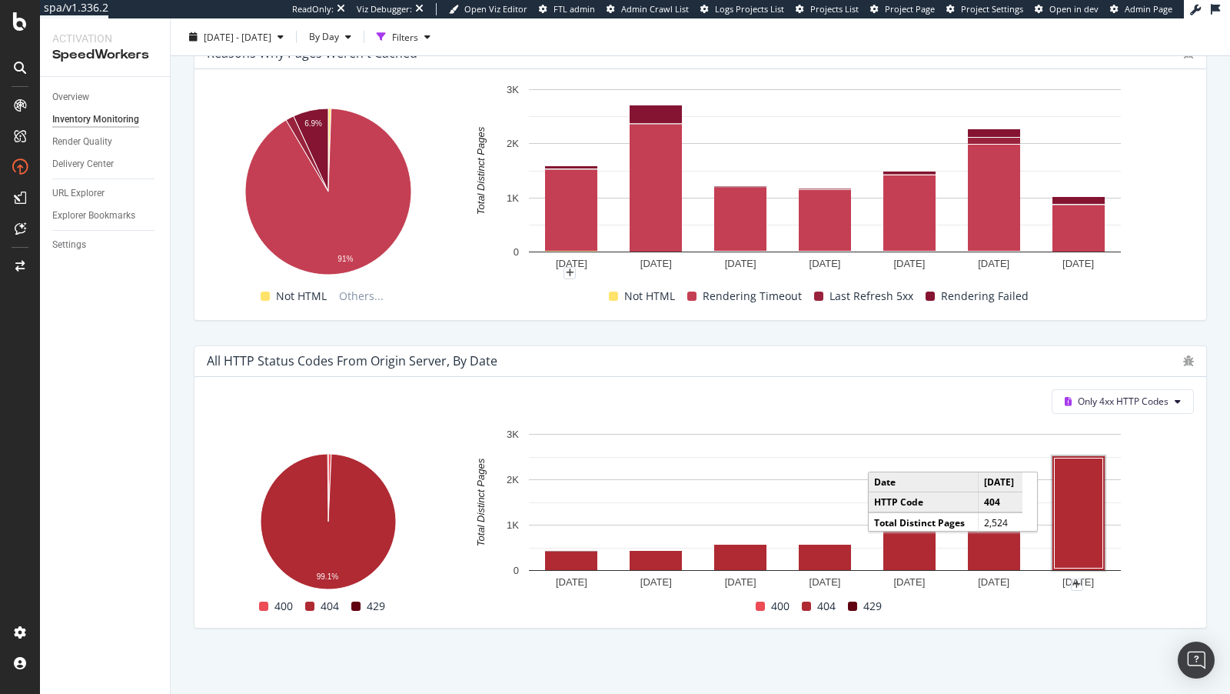
click at [1093, 532] on rect "A chart." at bounding box center [1079, 513] width 48 height 110
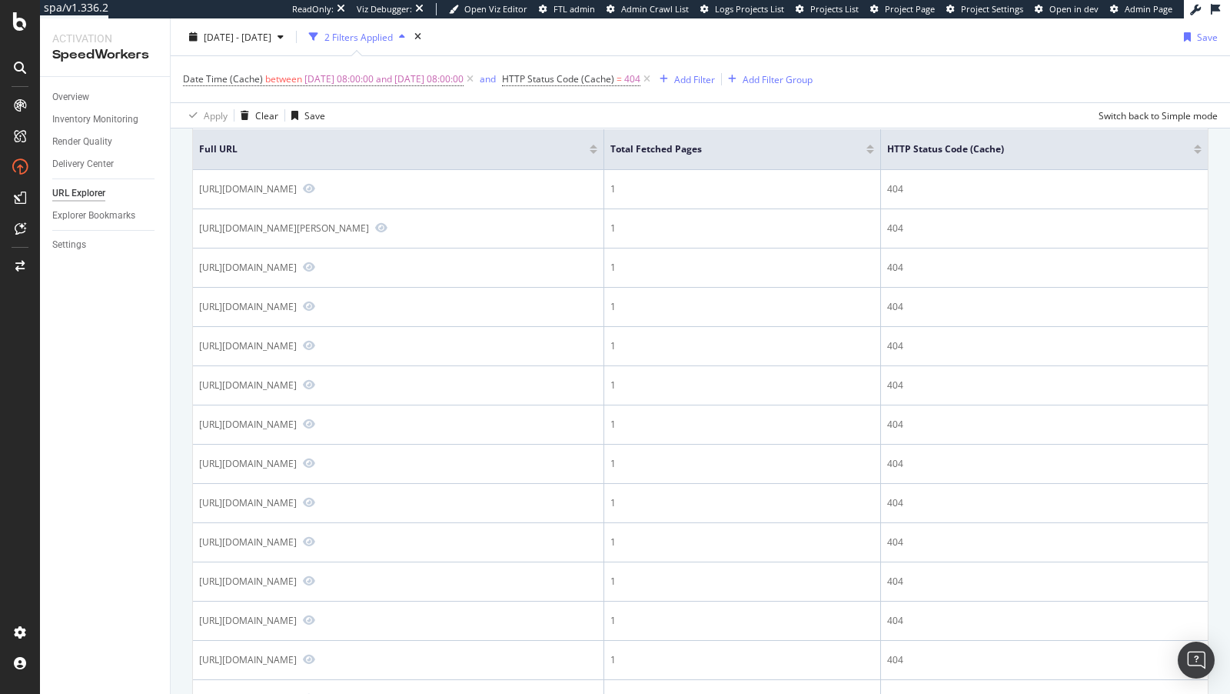
scroll to position [301, 0]
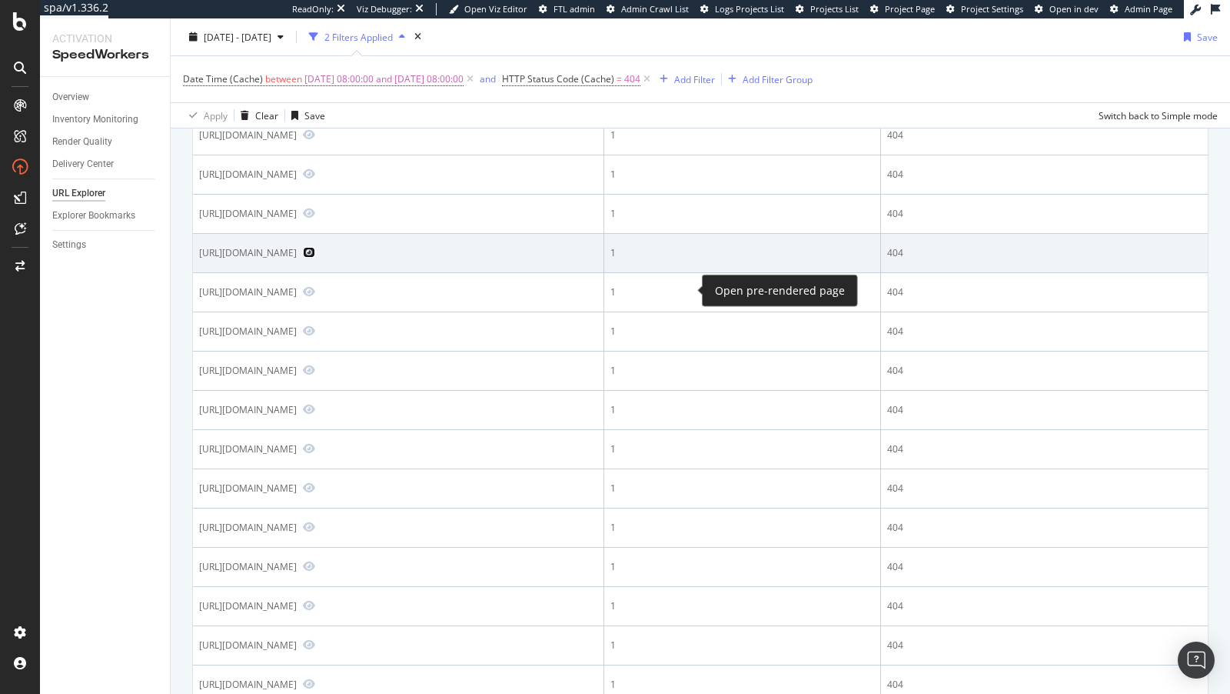
click at [315, 258] on icon "Preview https://www.diy.com/departments/hummingbird-in-a-beautiful-sky-kitchen-…" at bounding box center [309, 252] width 12 height 11
